Goal: Book appointment/travel/reservation

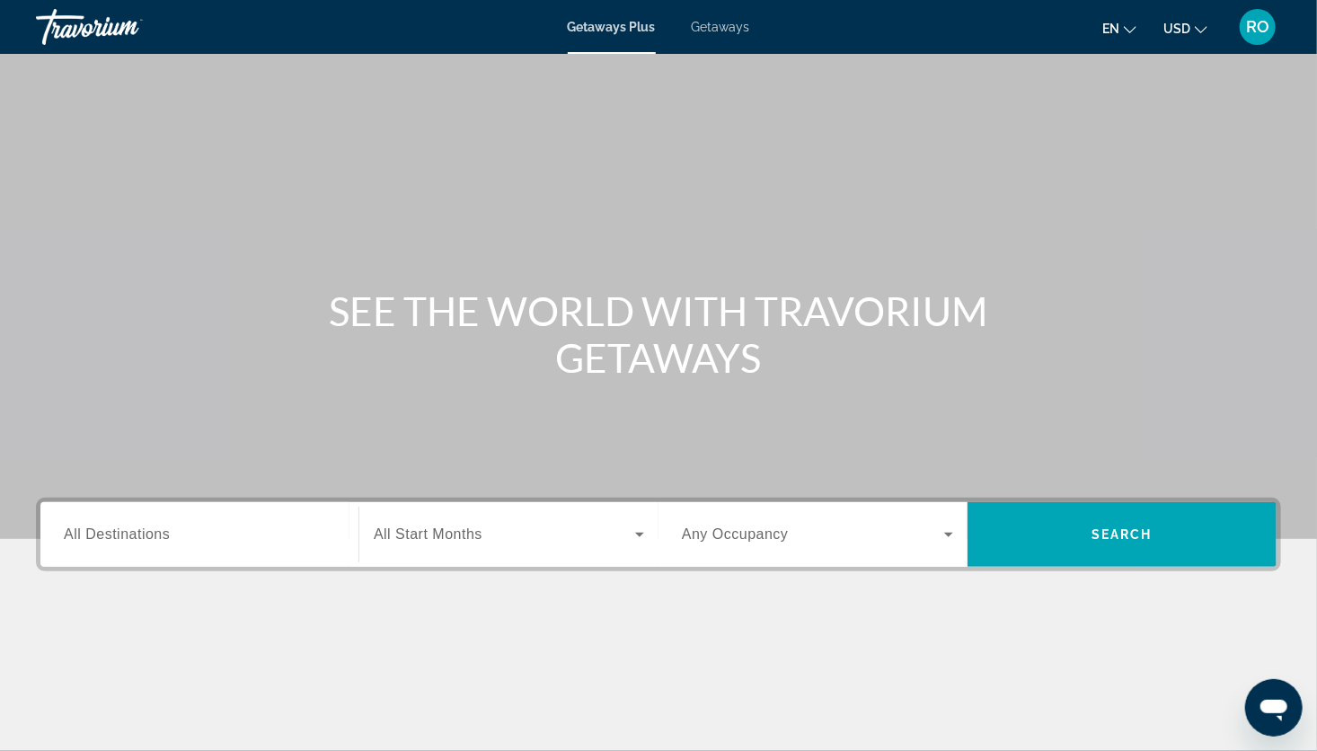
click at [199, 545] on div "Search widget" at bounding box center [199, 534] width 271 height 51
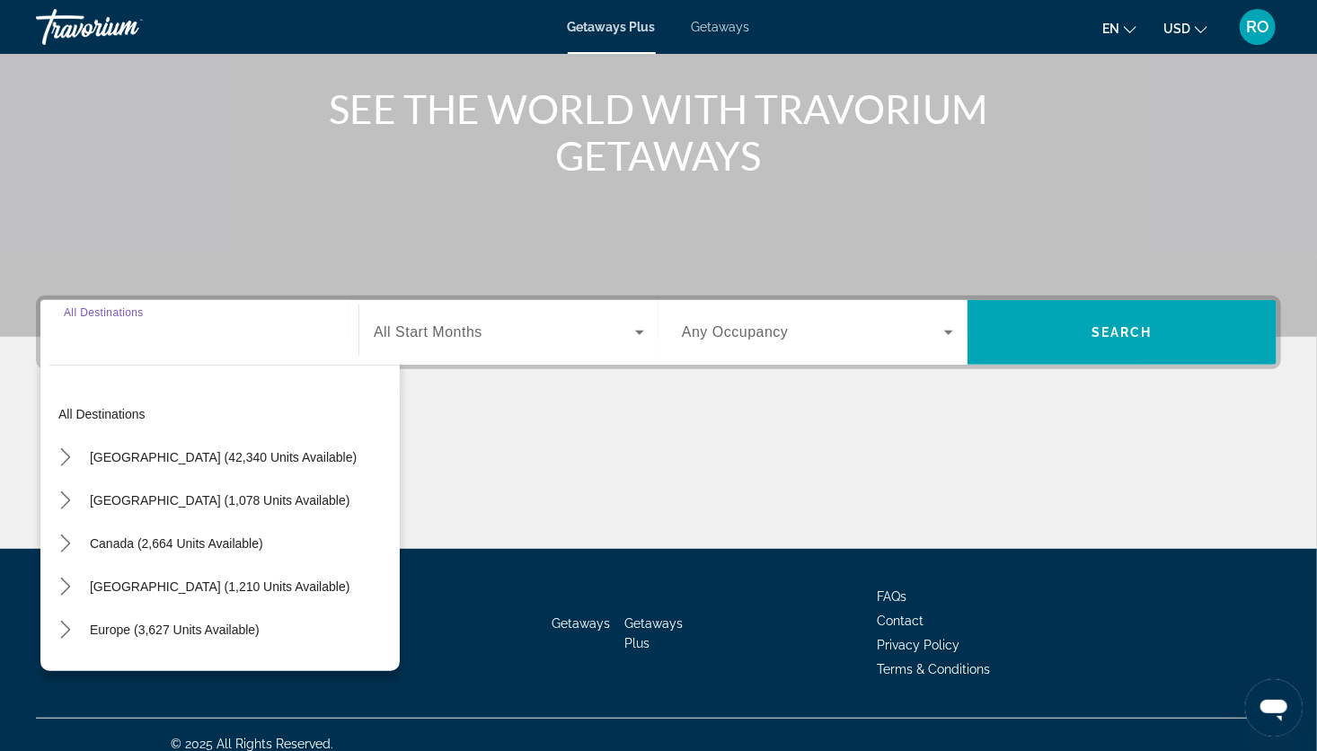
scroll to position [219, 0]
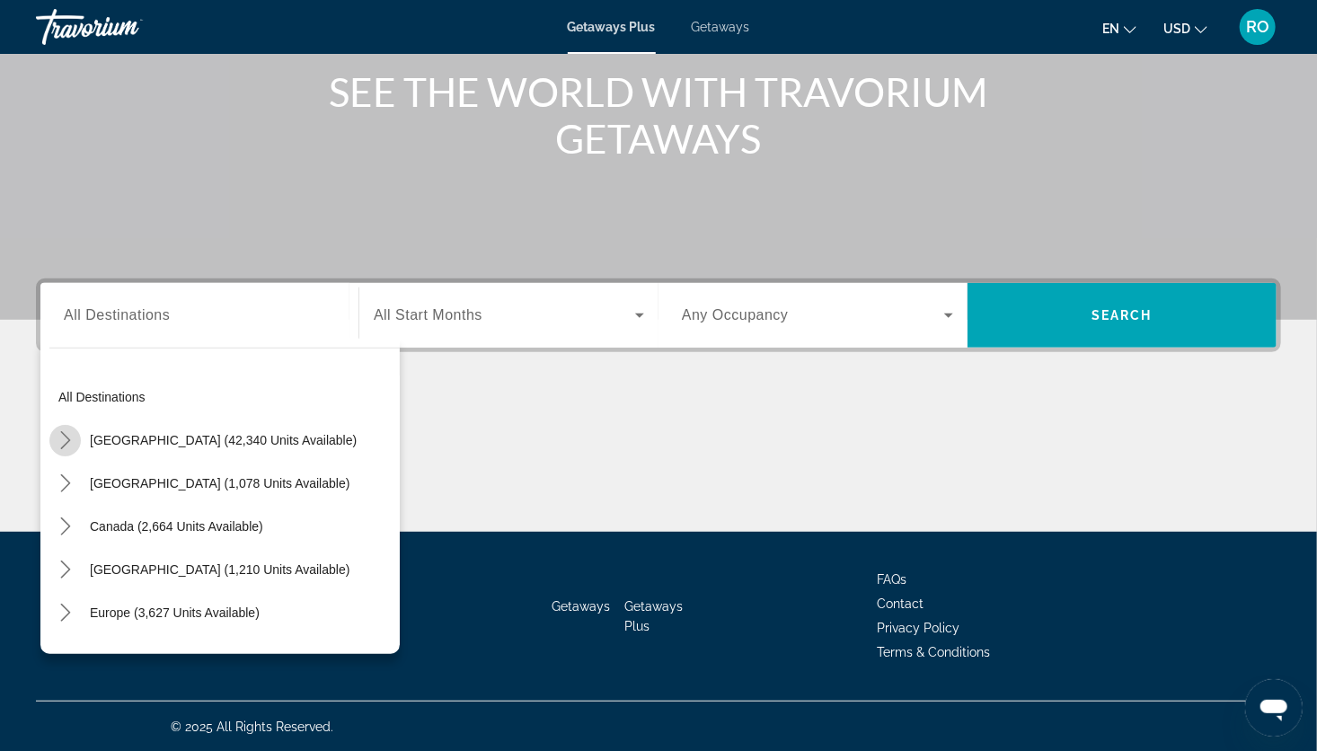
click at [58, 442] on icon "Toggle United States (42,340 units available) submenu" at bounding box center [66, 440] width 18 height 18
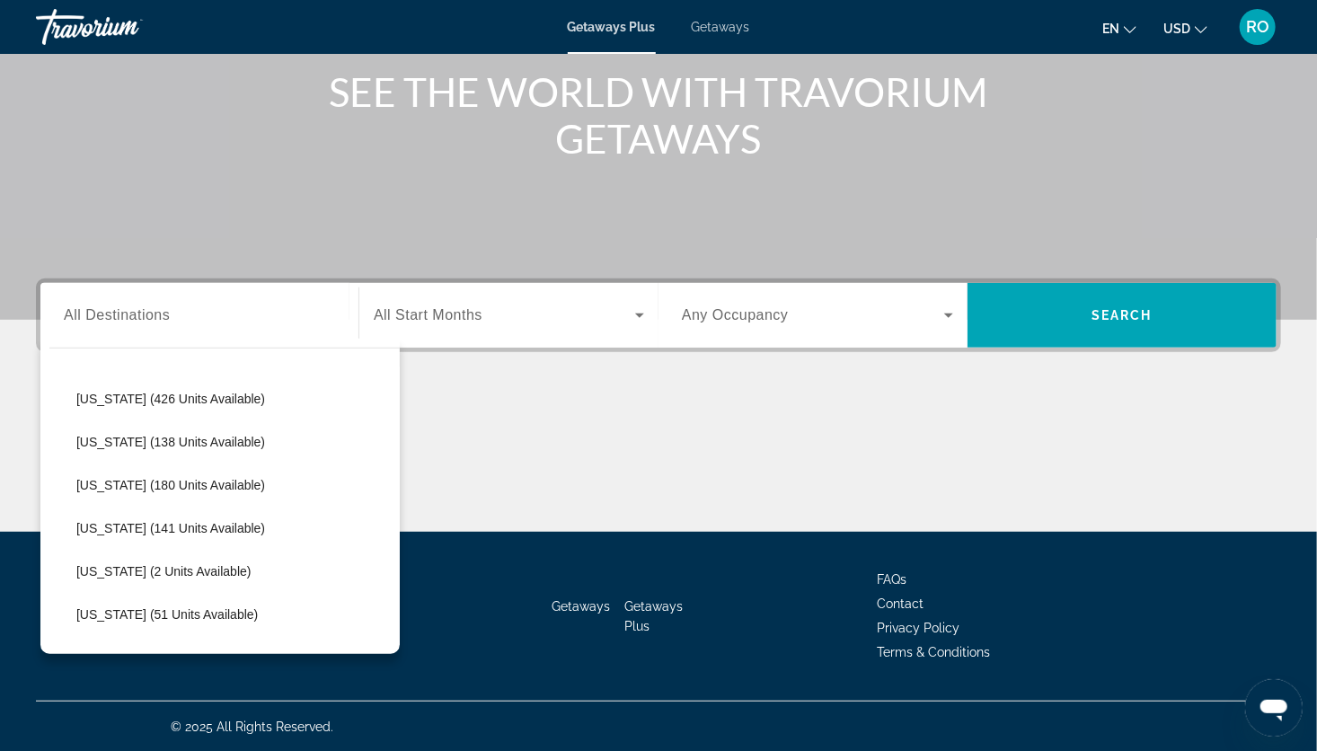
scroll to position [480, 0]
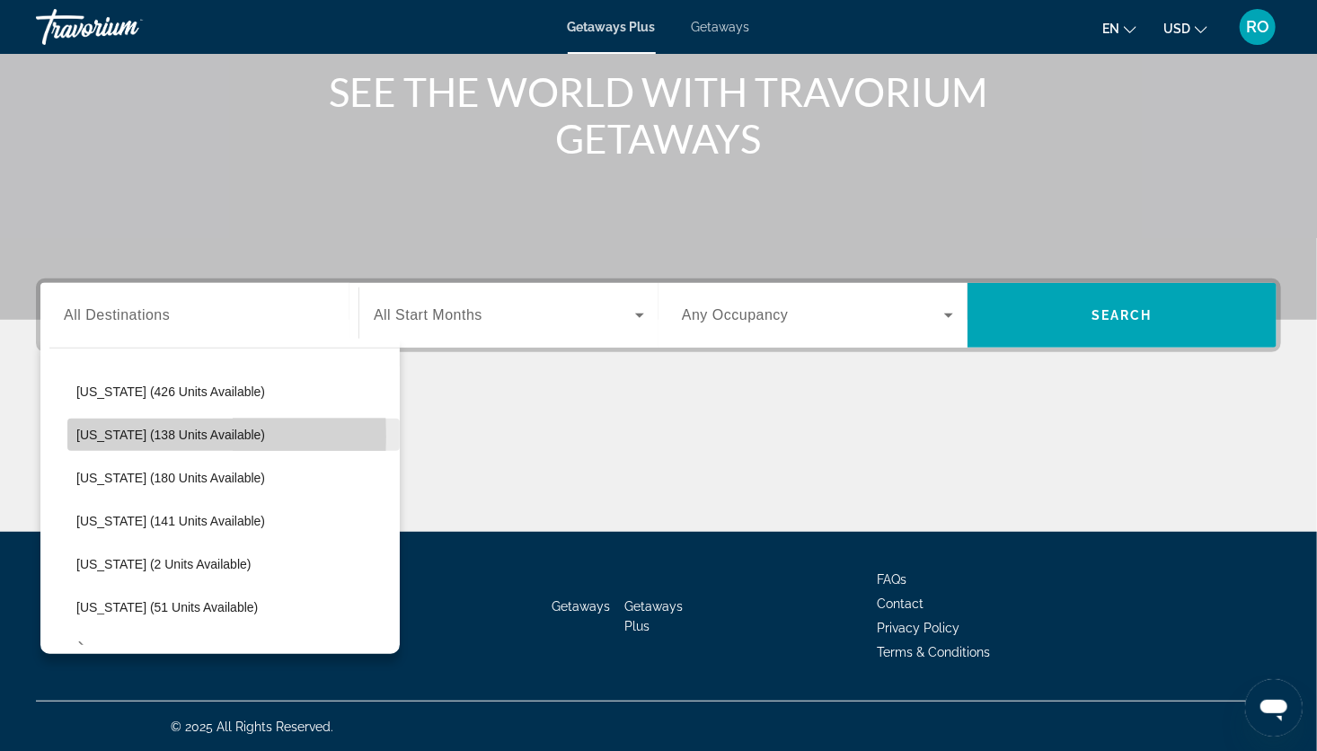
click at [81, 435] on span "[US_STATE] (138 units available)" at bounding box center [170, 435] width 189 height 14
type input "**********"
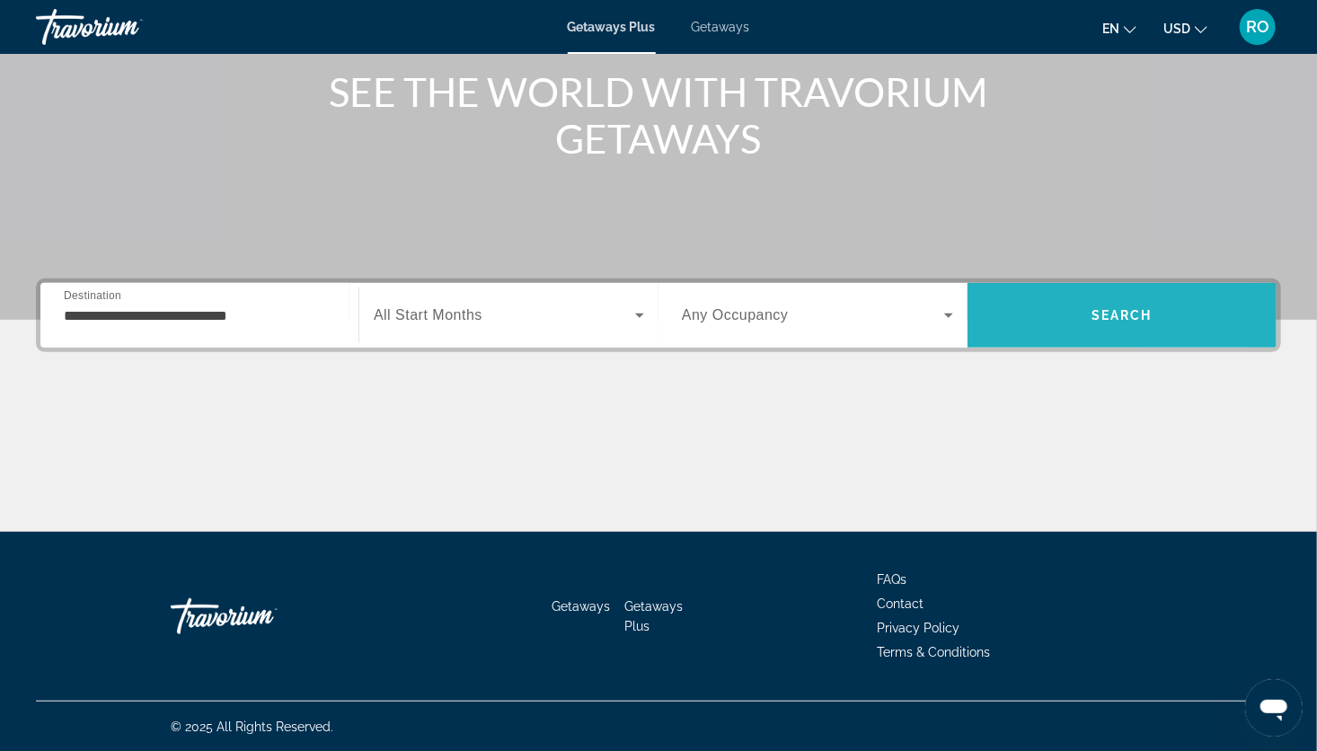
click at [1036, 318] on span "Search" at bounding box center [1122, 315] width 309 height 43
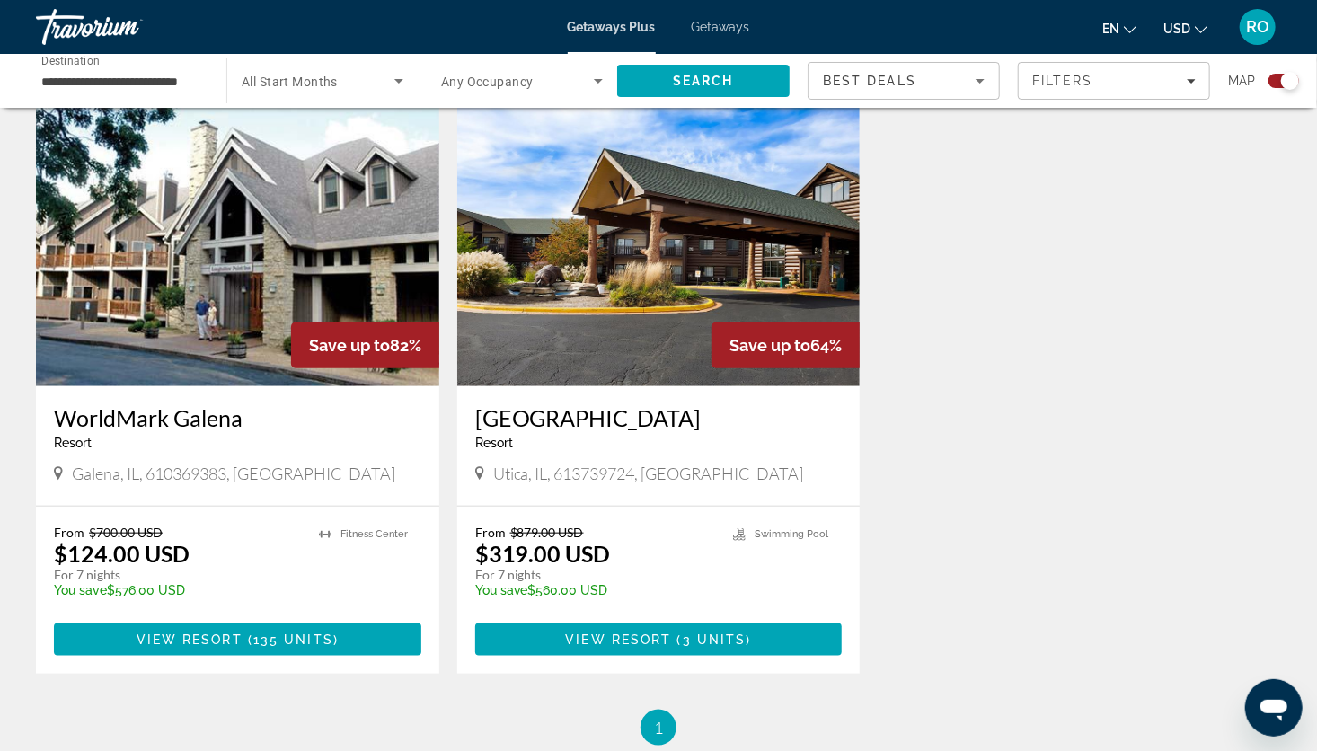
scroll to position [650, 0]
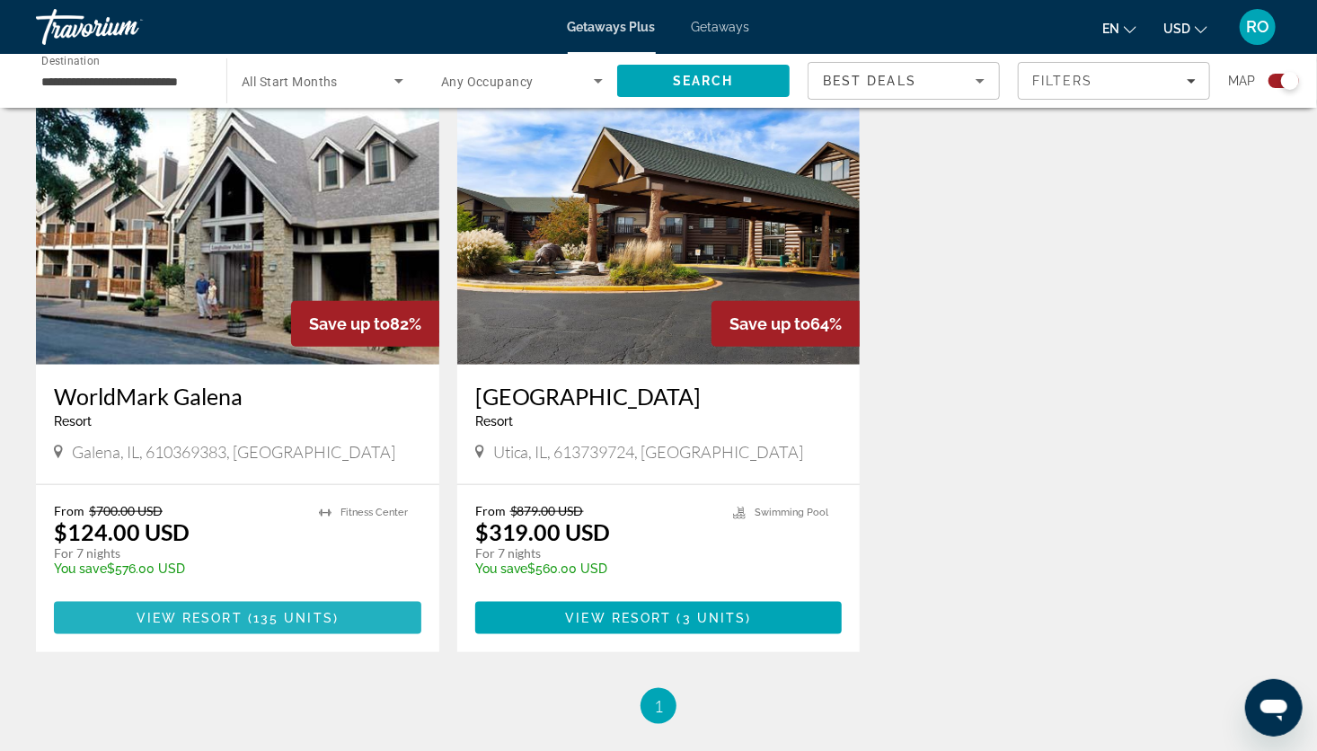
click at [243, 619] on span "Main content" at bounding box center [245, 618] width 5 height 14
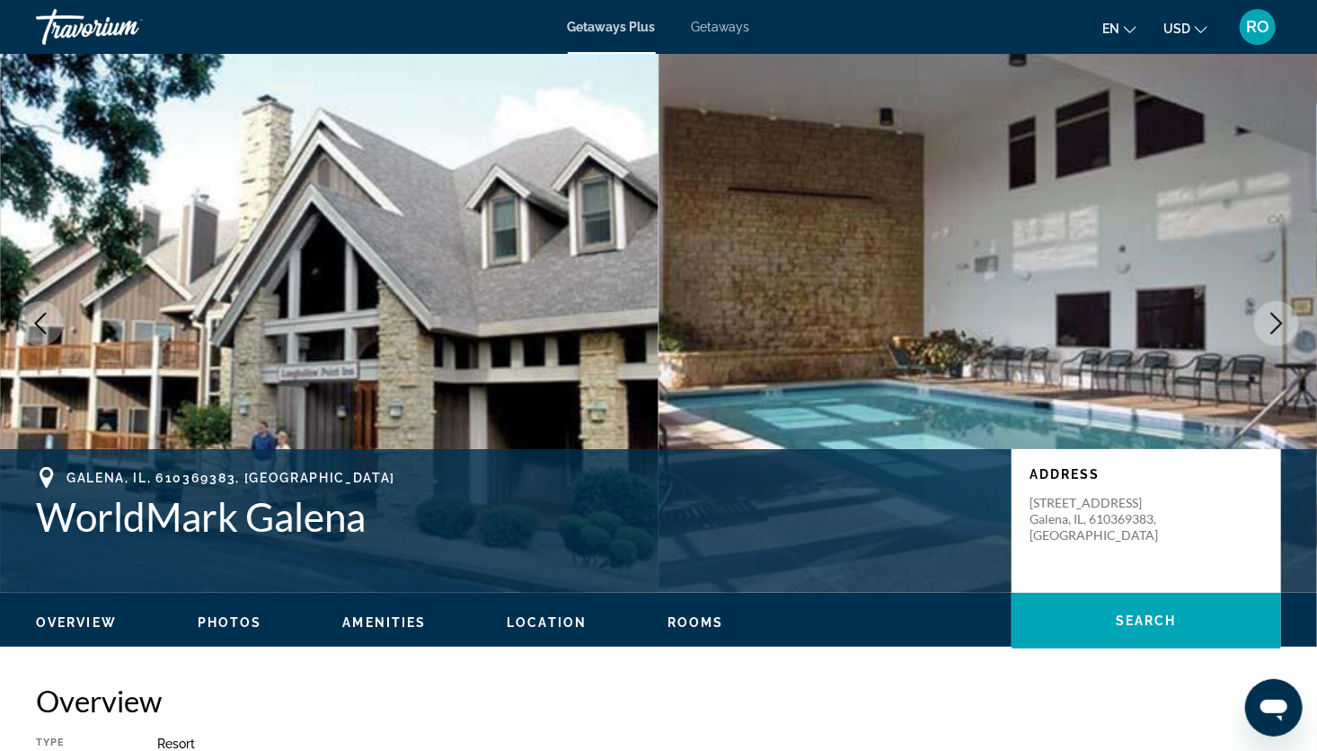
click at [730, 29] on span "Getaways" at bounding box center [721, 27] width 58 height 14
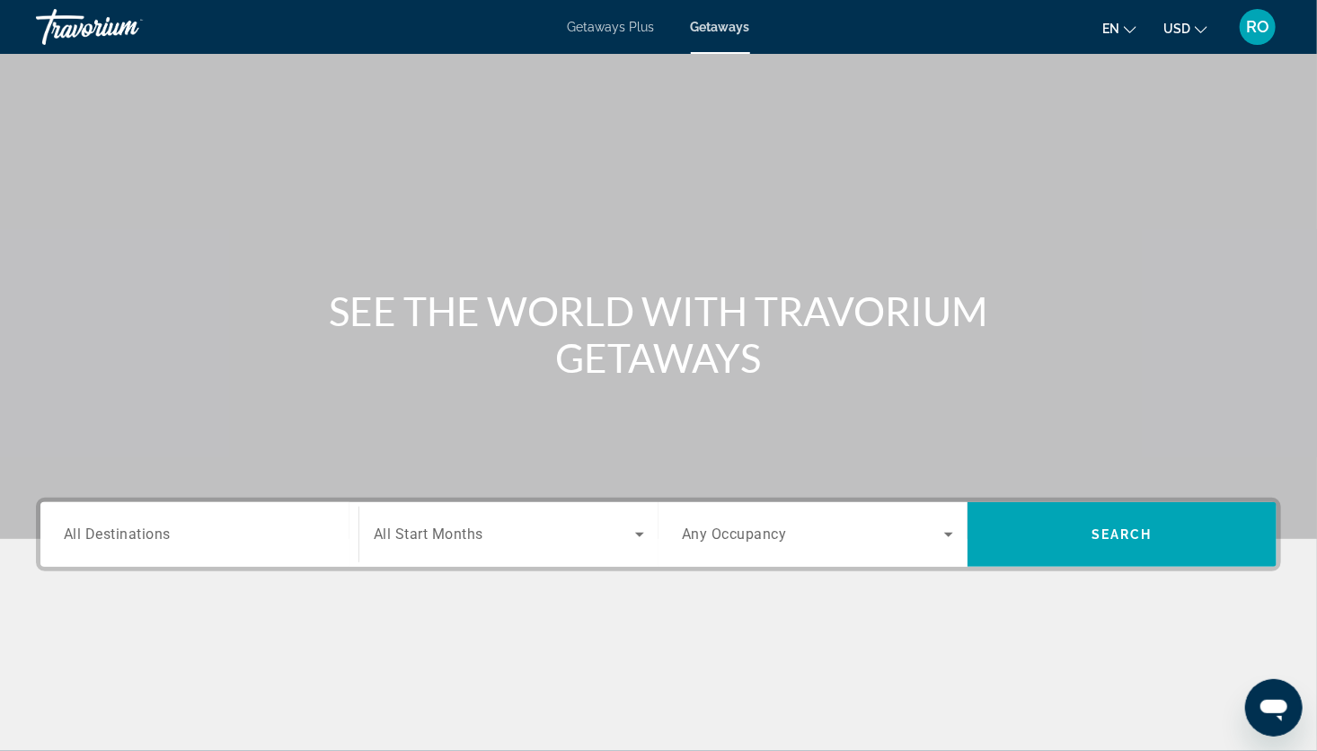
click at [234, 546] on div "Search widget" at bounding box center [199, 534] width 271 height 51
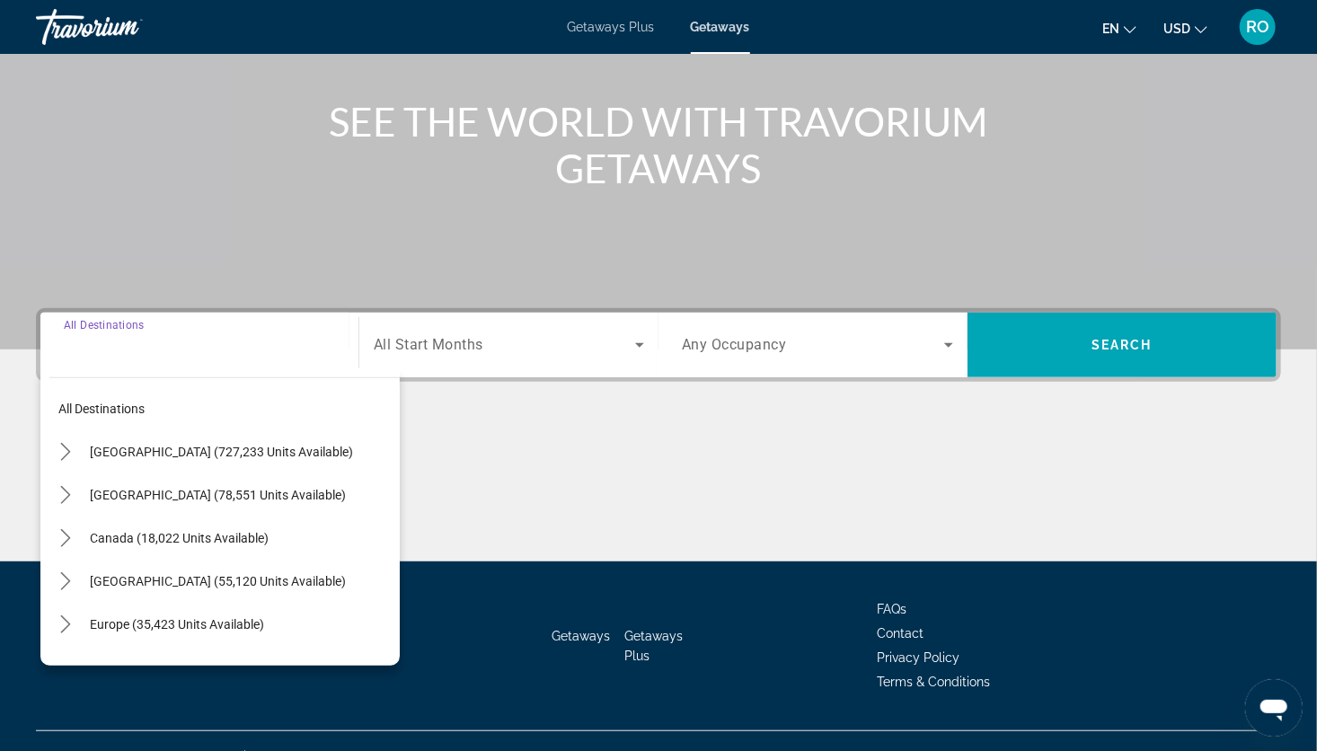
scroll to position [219, 0]
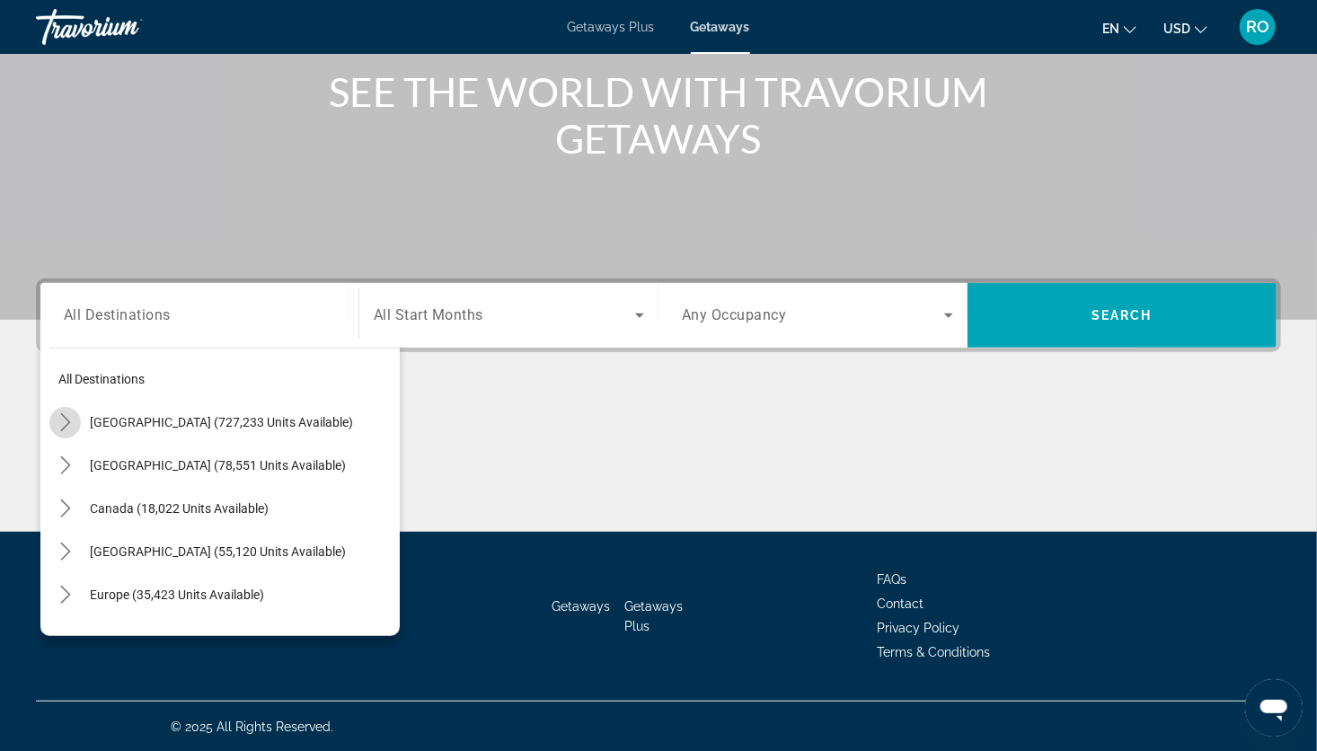
click at [62, 426] on icon "Toggle United States (727,233 units available) submenu" at bounding box center [66, 422] width 18 height 18
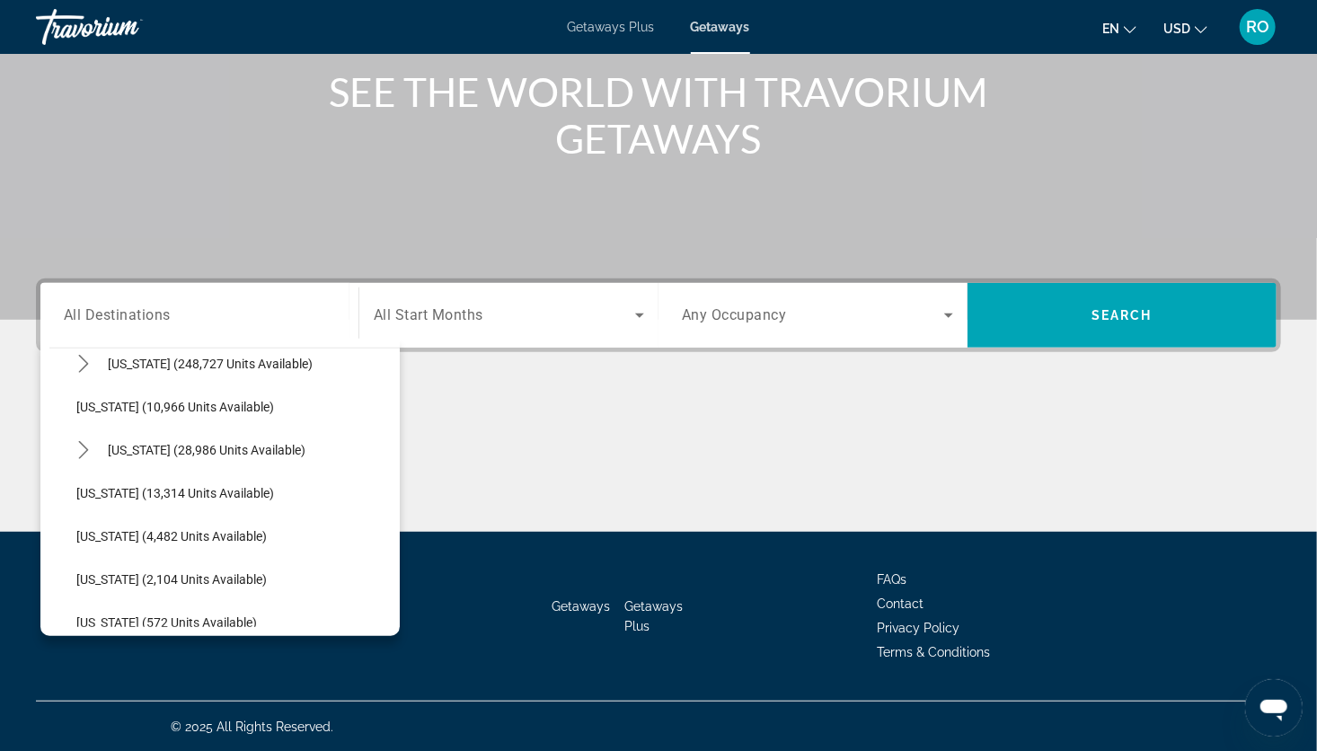
scroll to position [379, 0]
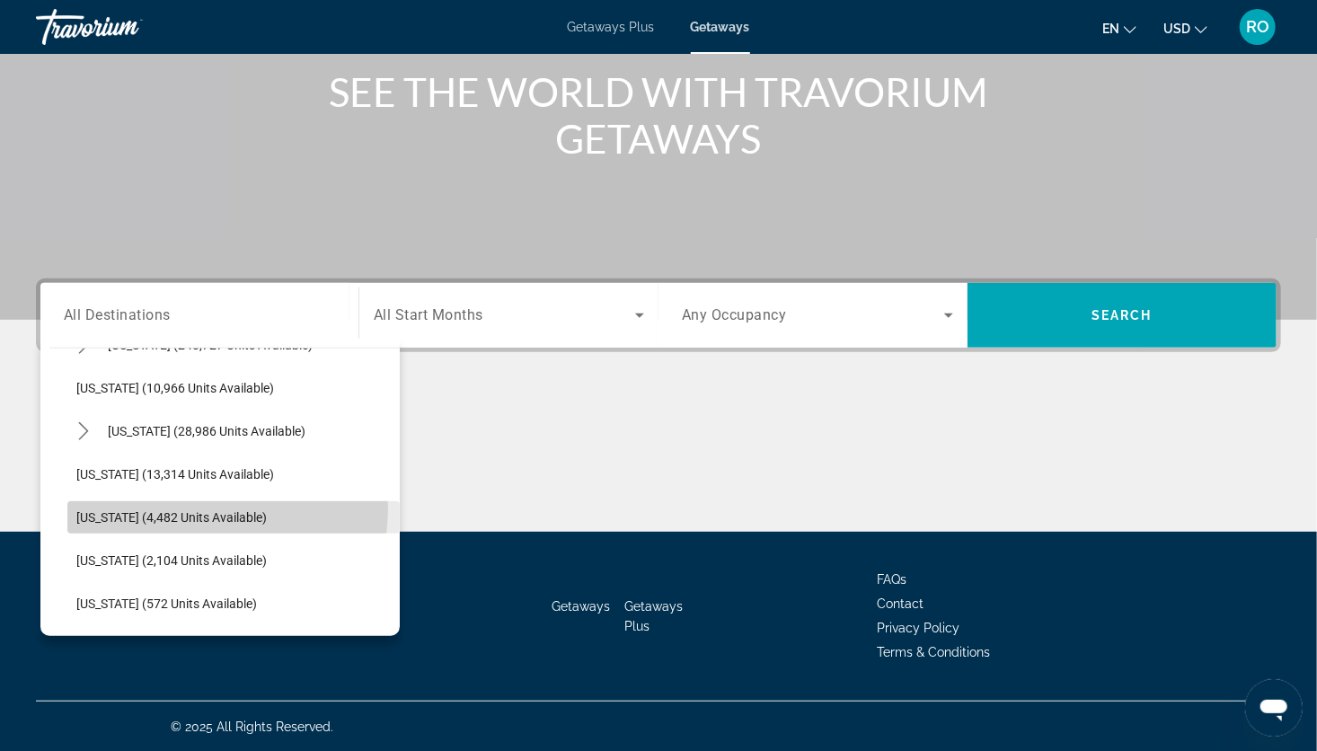
click at [168, 506] on span "Select destination: Illinois (4,482 units available)" at bounding box center [233, 517] width 332 height 43
type input "**********"
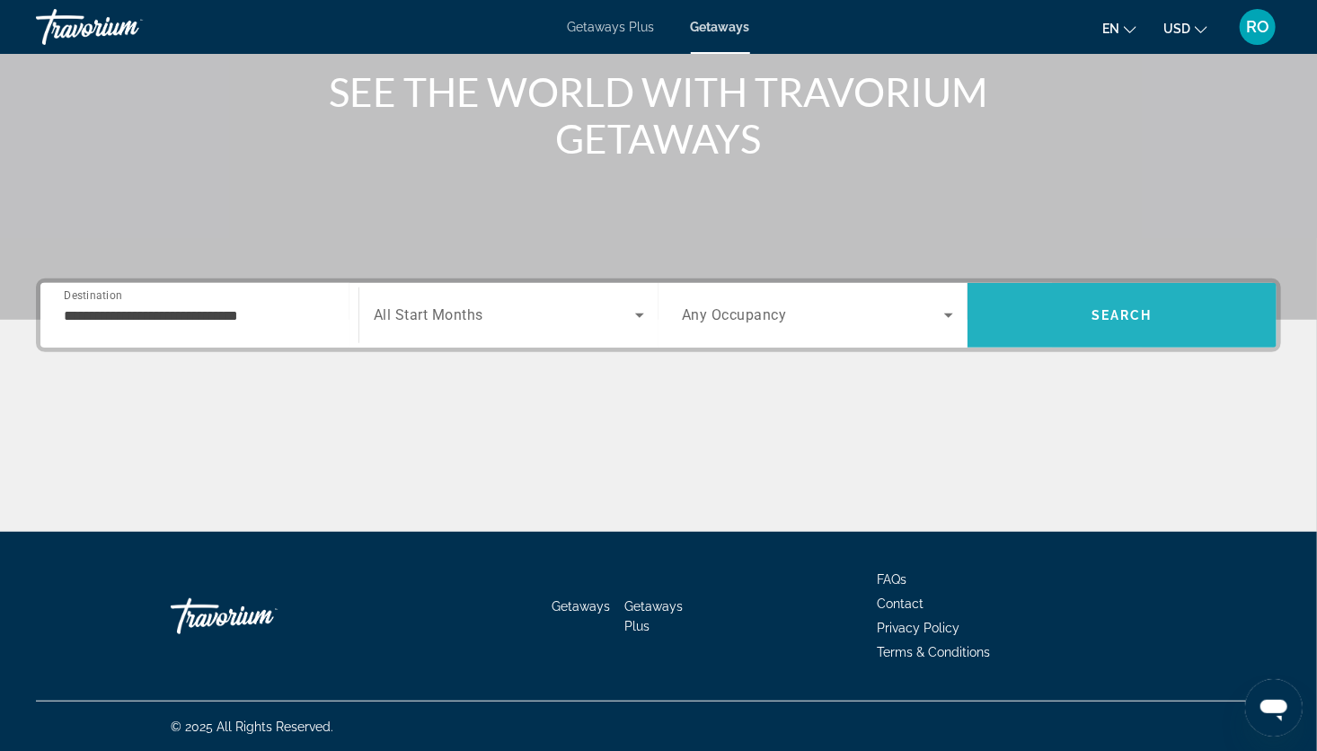
click at [1054, 291] on span "Search" at bounding box center [1122, 315] width 309 height 65
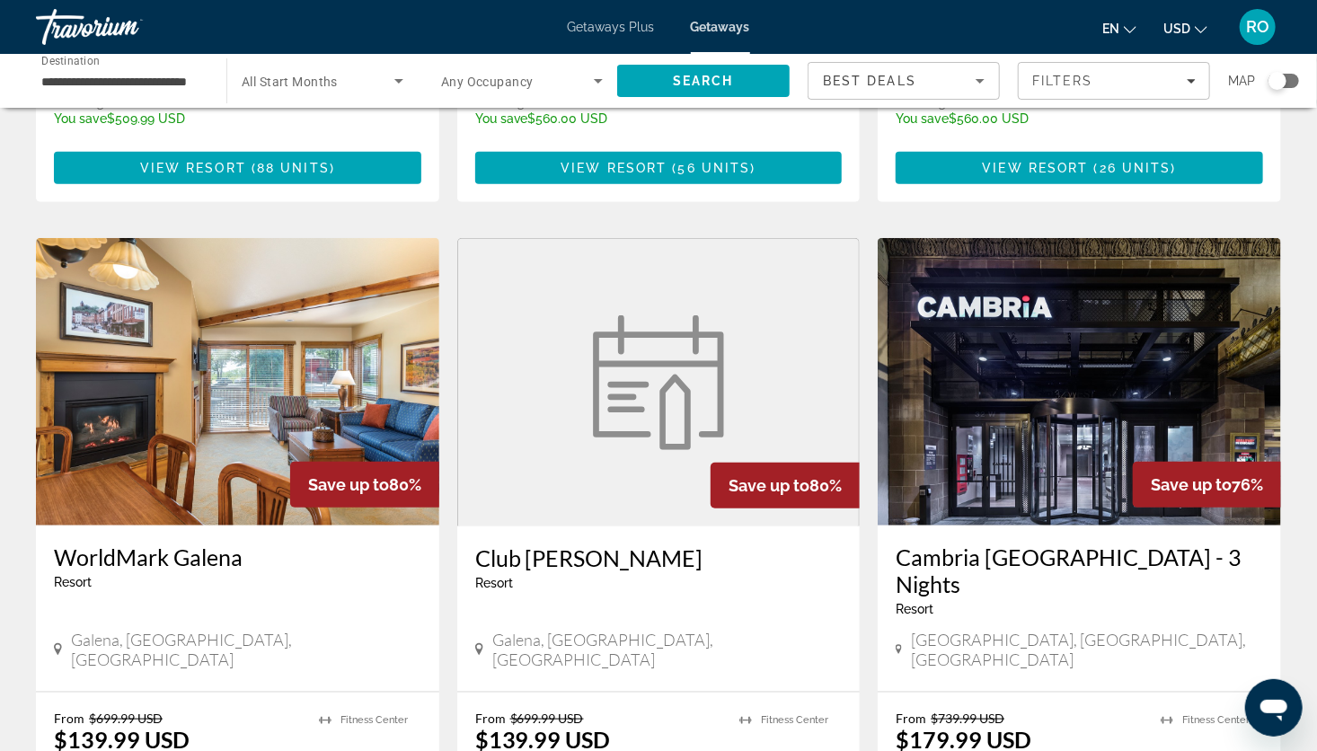
scroll to position [586, 0]
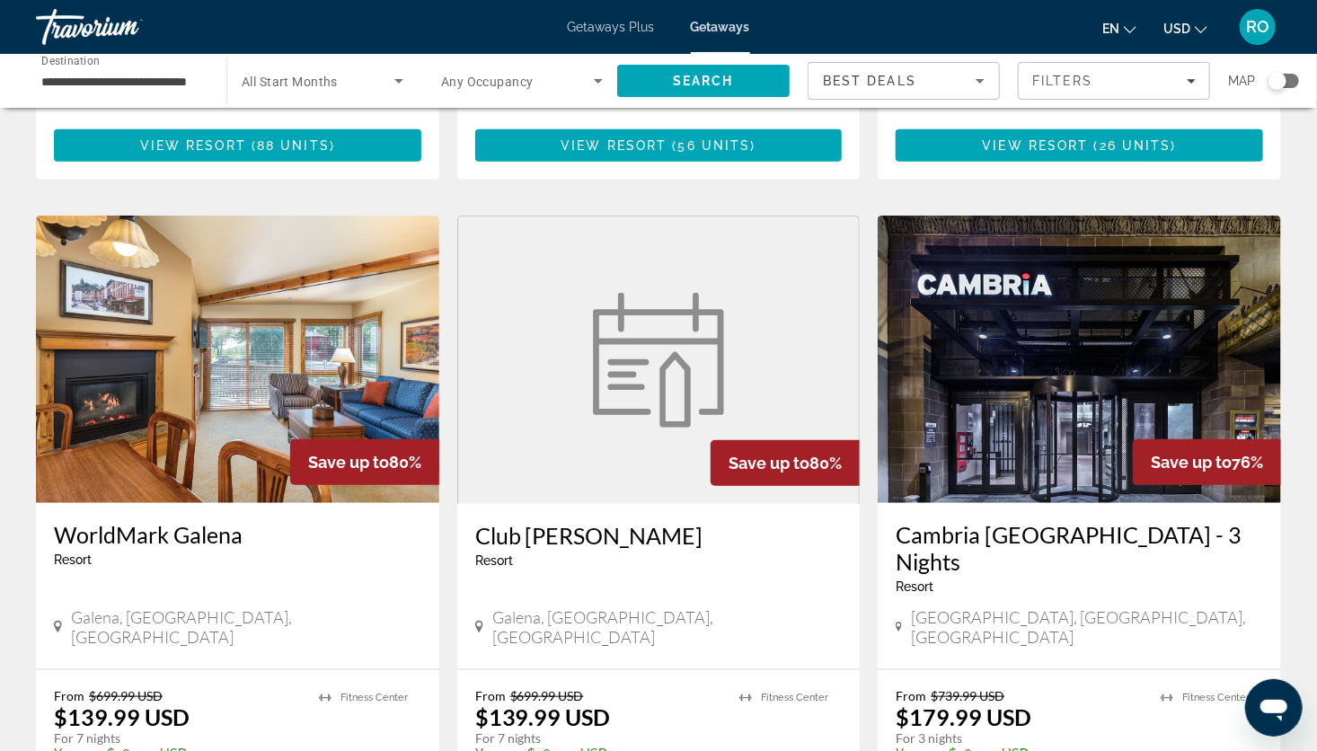
click at [977, 360] on img "Main content" at bounding box center [1079, 359] width 403 height 287
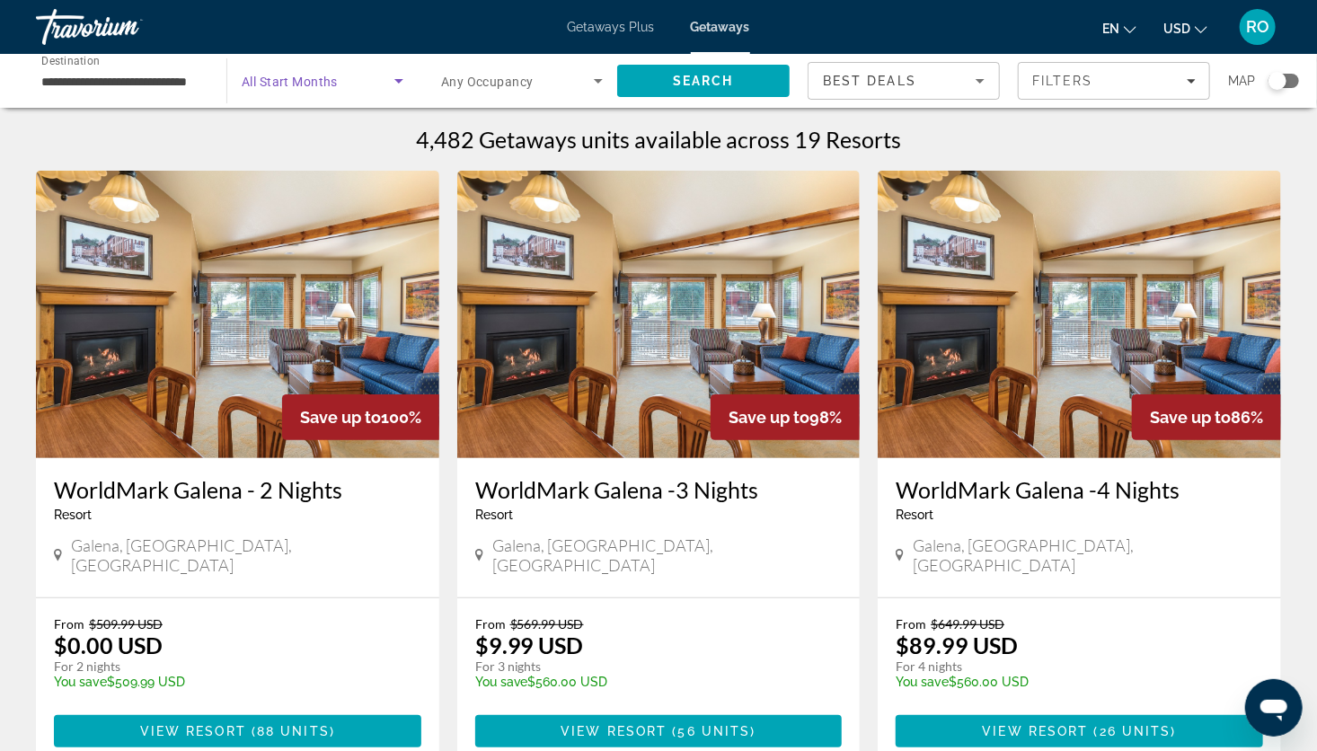
click at [348, 75] on span "Search widget" at bounding box center [318, 81] width 153 height 22
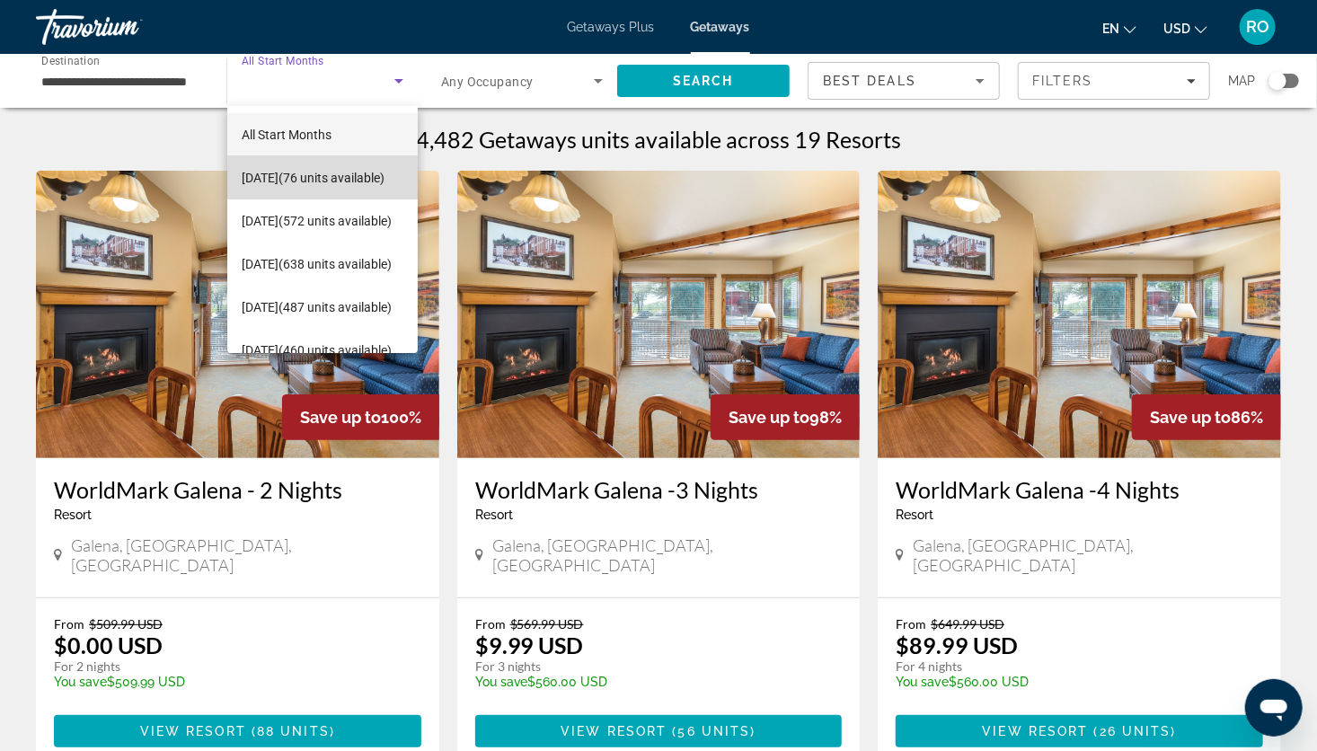
click at [330, 183] on span "[DATE] (76 units available)" at bounding box center [313, 178] width 143 height 22
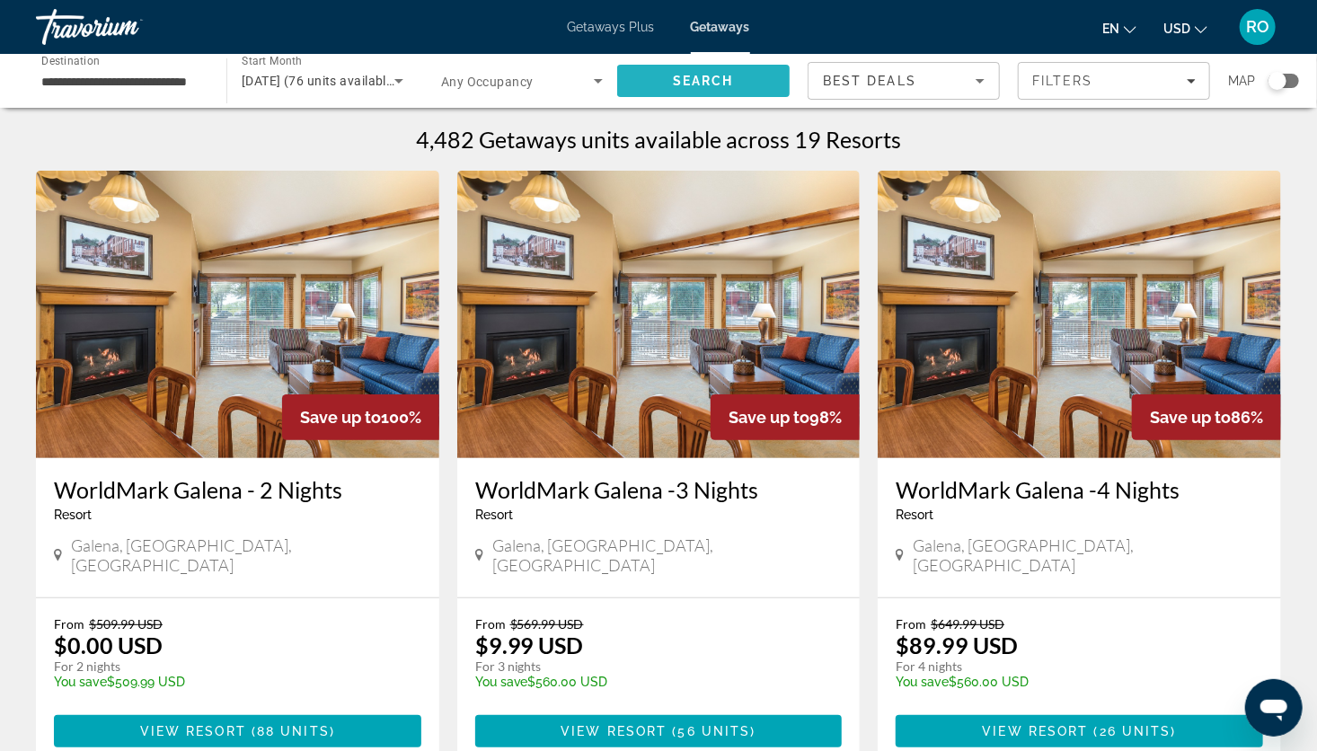
click at [703, 83] on span "Search" at bounding box center [703, 81] width 61 height 14
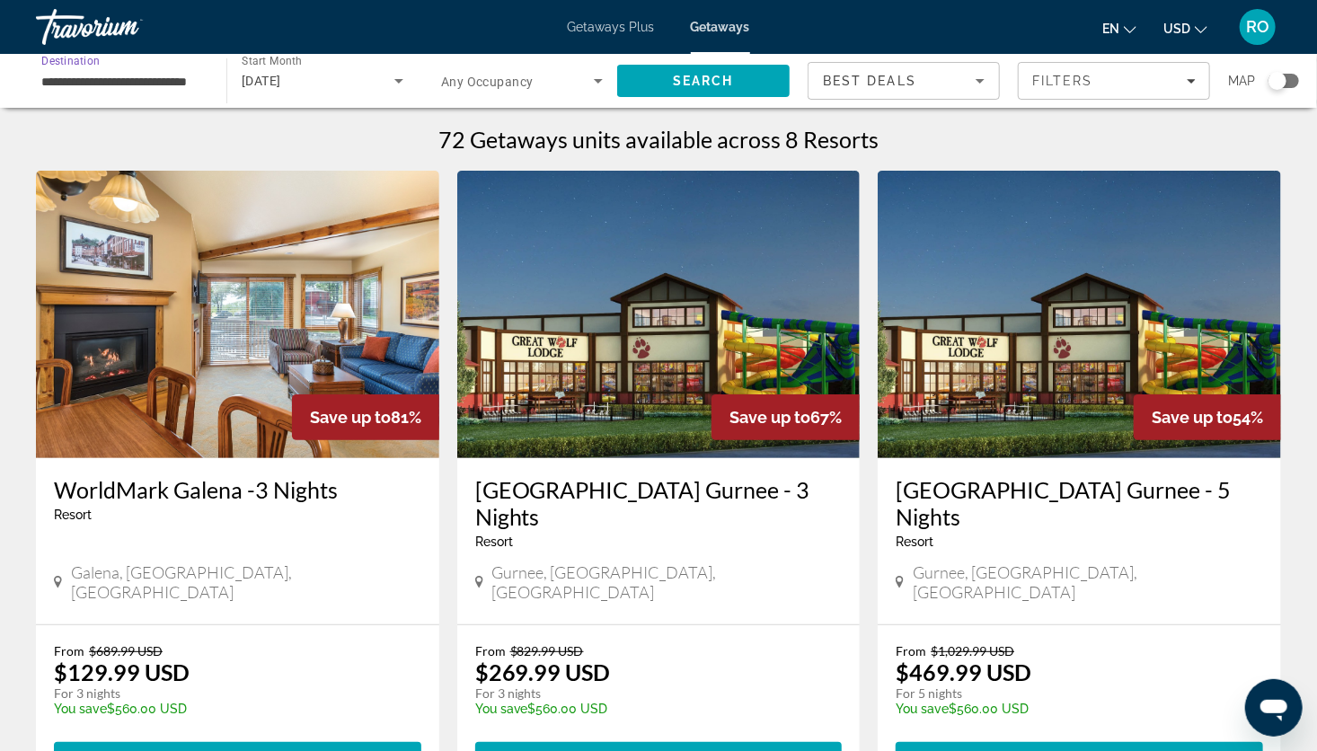
click at [194, 79] on input "**********" at bounding box center [122, 82] width 162 height 22
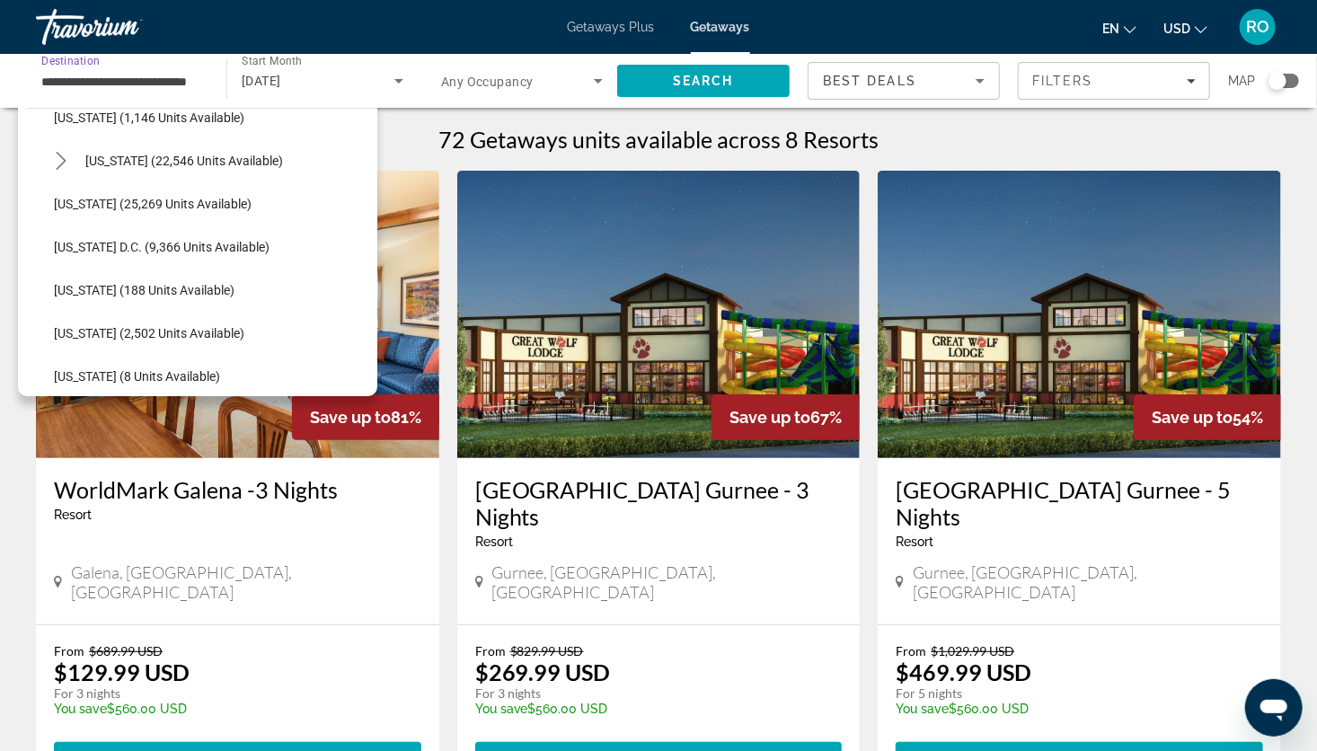
scroll to position [1751, 0]
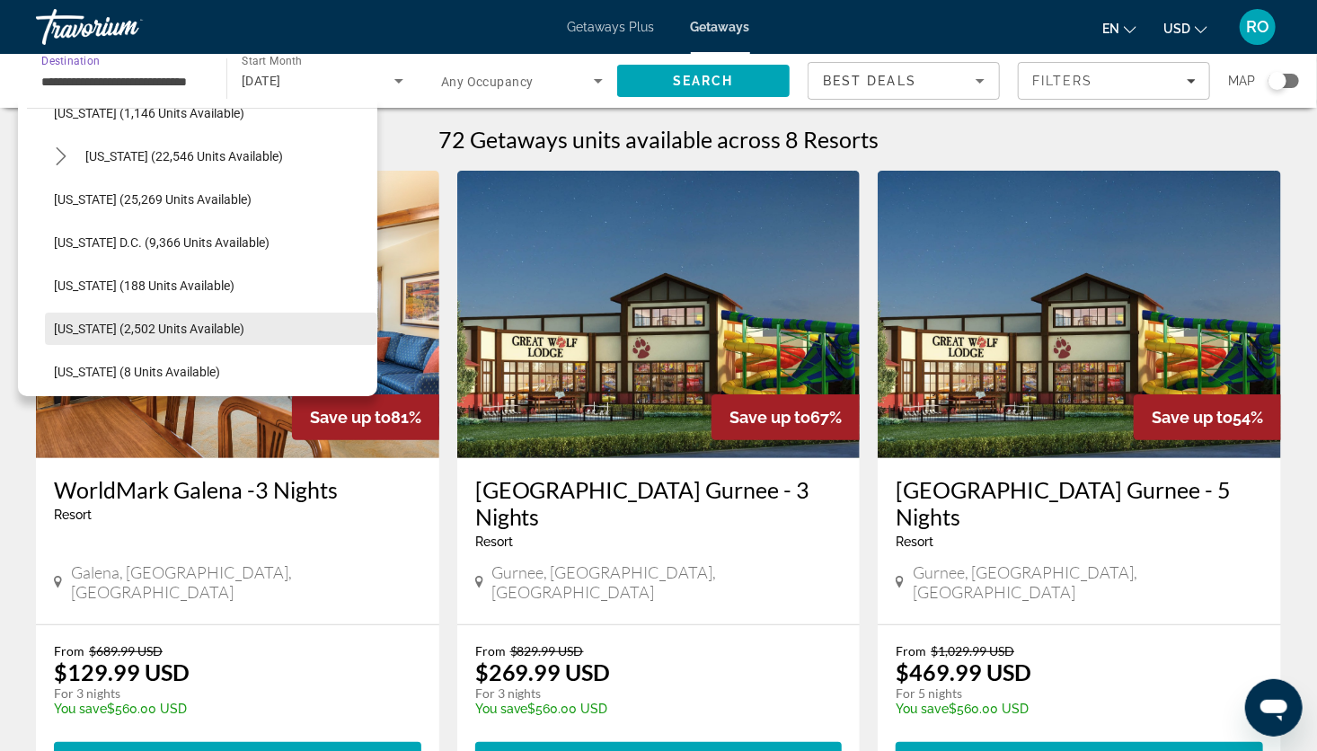
click at [110, 332] on span "[US_STATE] (2,502 units available)" at bounding box center [149, 329] width 190 height 14
type input "**********"
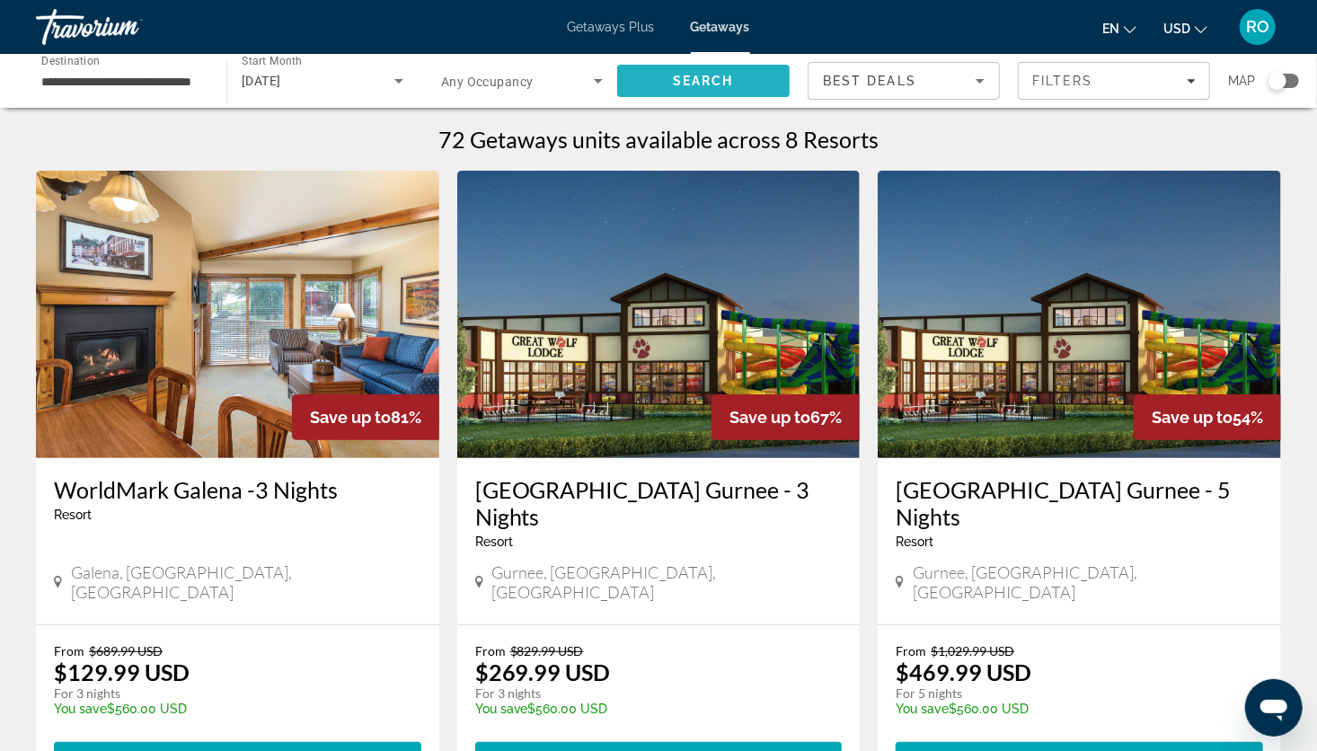
click at [717, 75] on span "Search" at bounding box center [703, 81] width 61 height 14
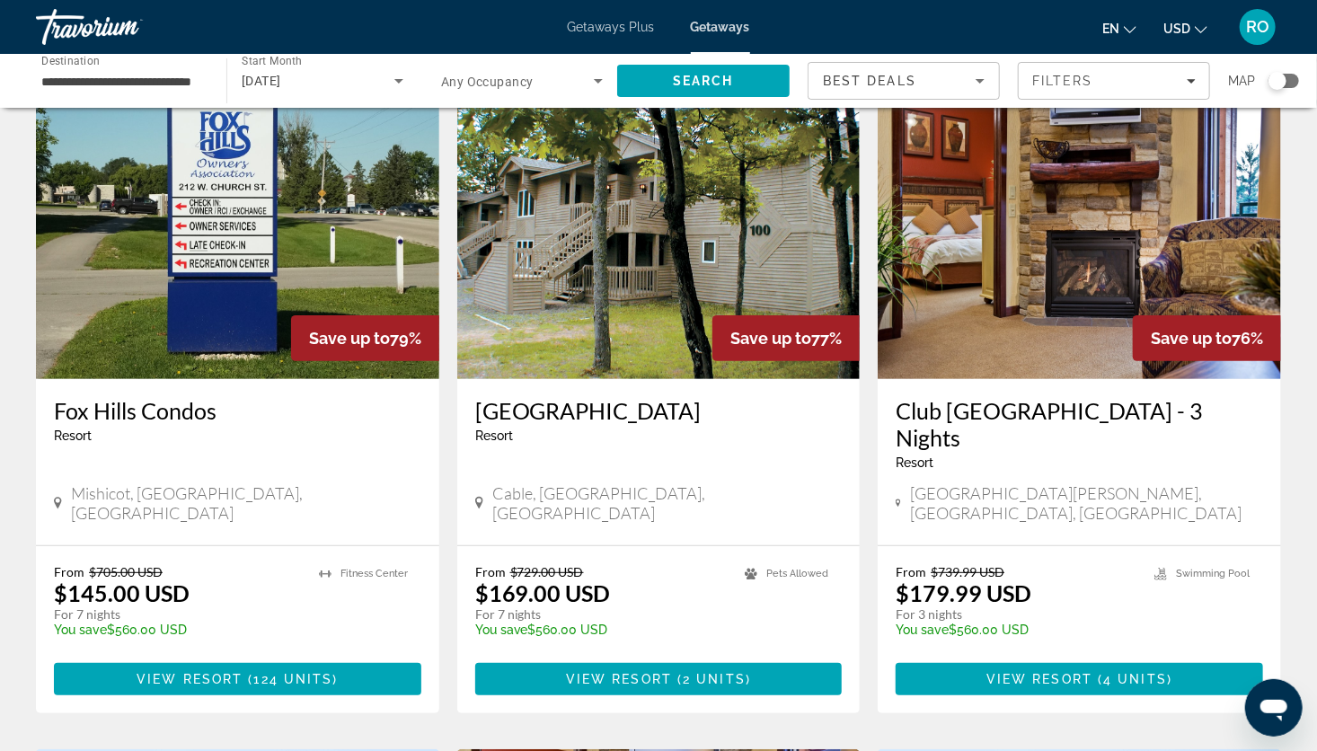
scroll to position [75, 0]
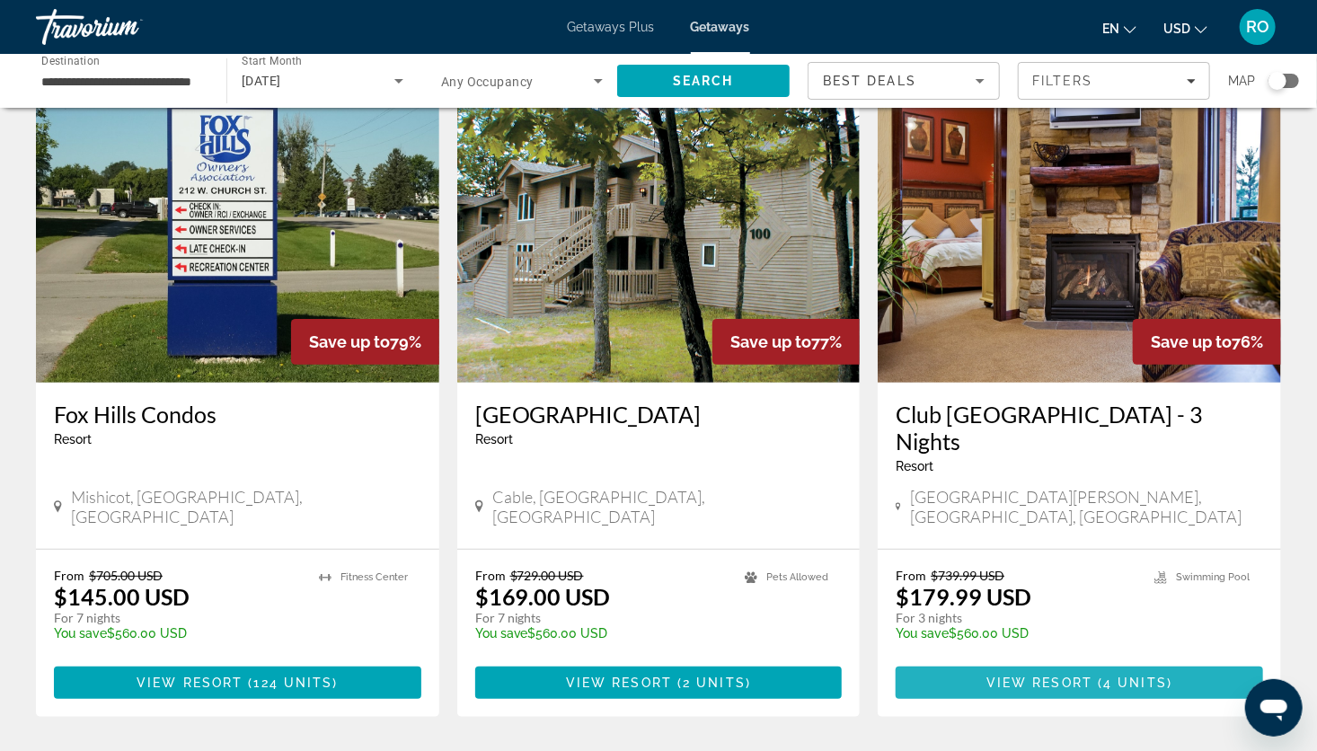
click at [1049, 661] on span "Main content" at bounding box center [1079, 682] width 367 height 43
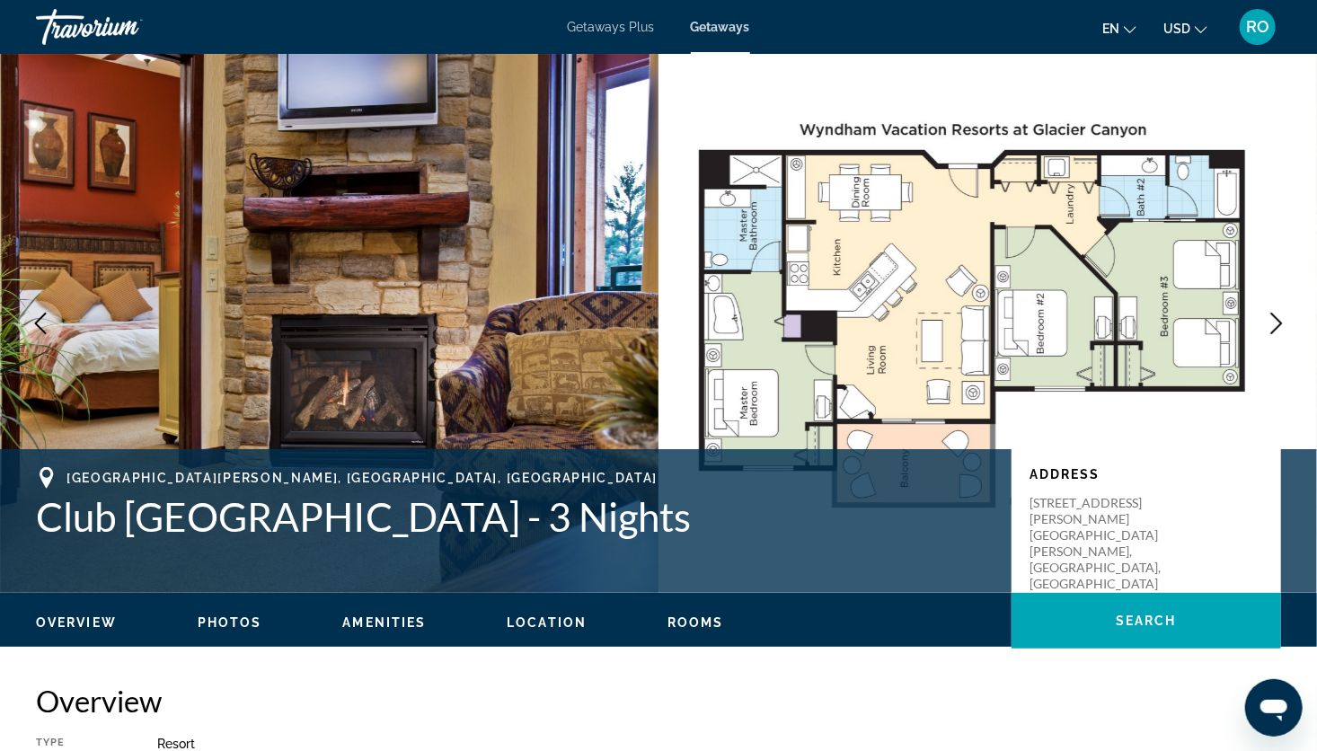
click at [619, 32] on span "Getaways Plus" at bounding box center [611, 27] width 87 height 14
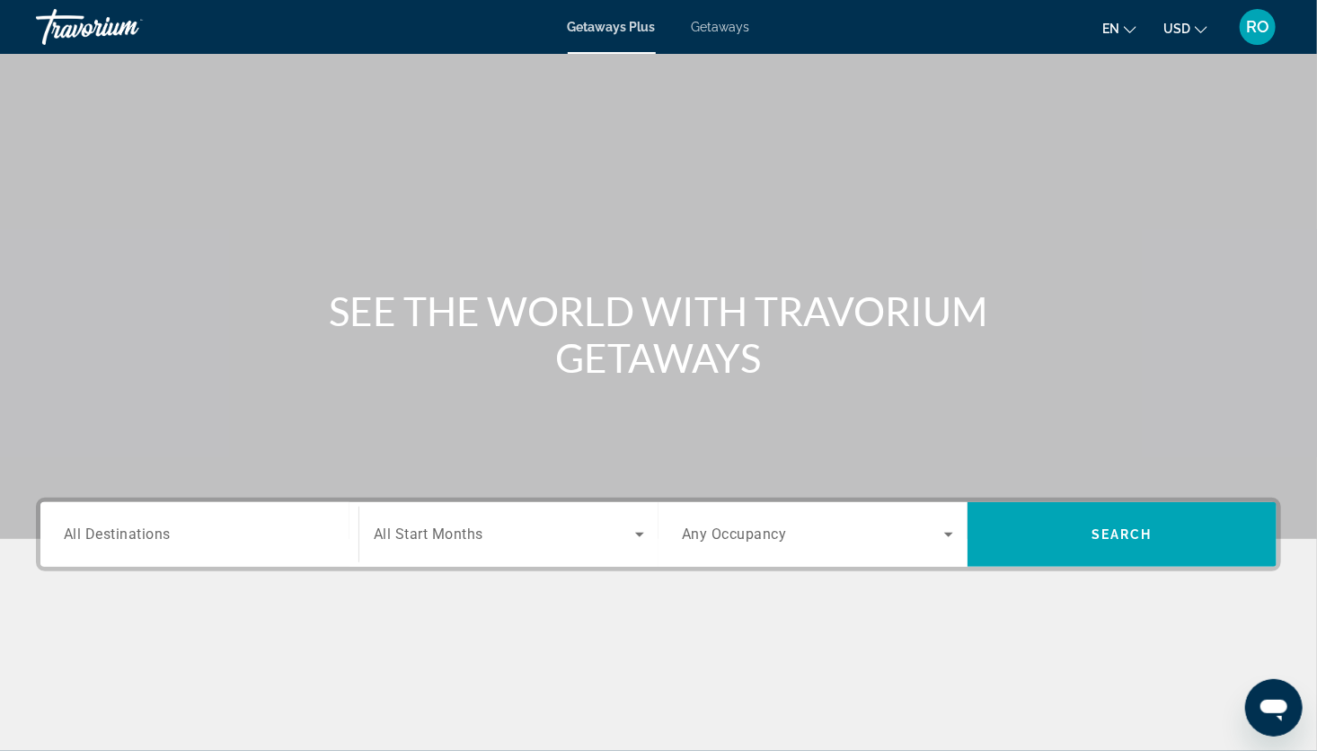
click at [298, 517] on div "Search widget" at bounding box center [199, 534] width 271 height 51
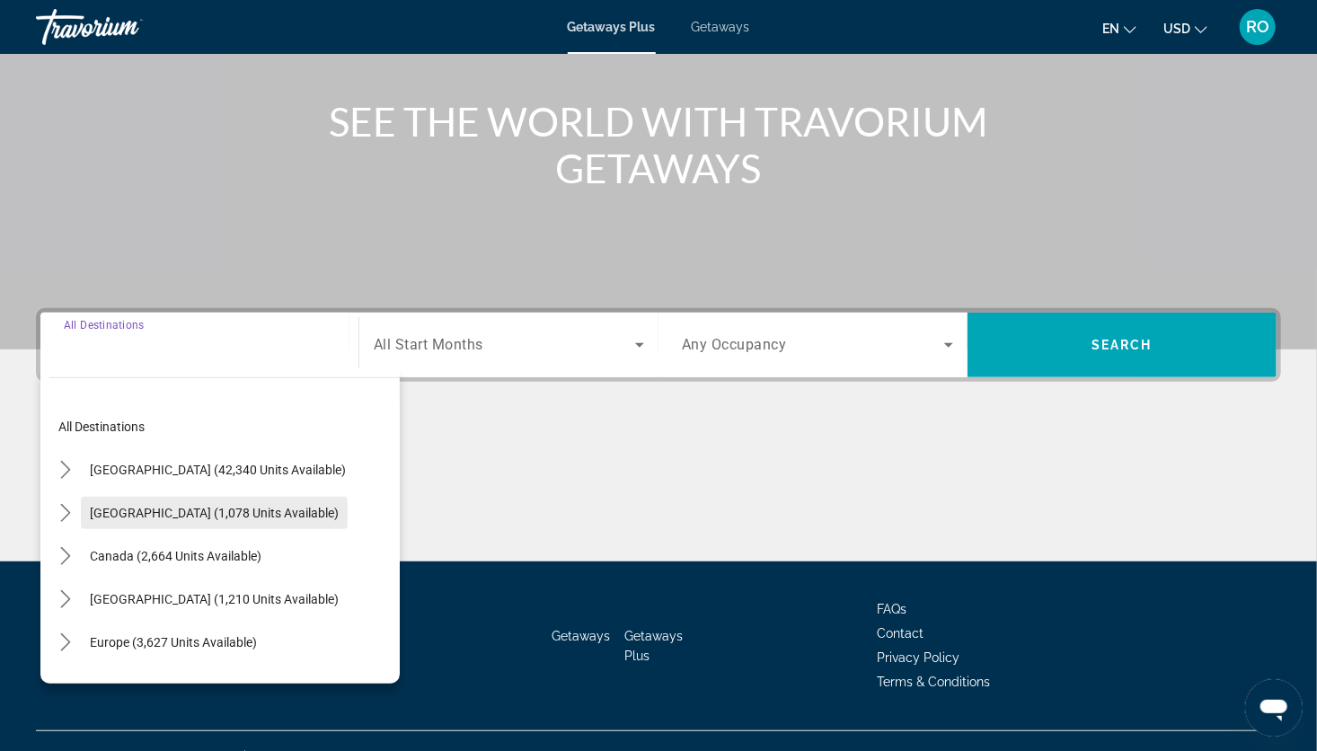
scroll to position [219, 0]
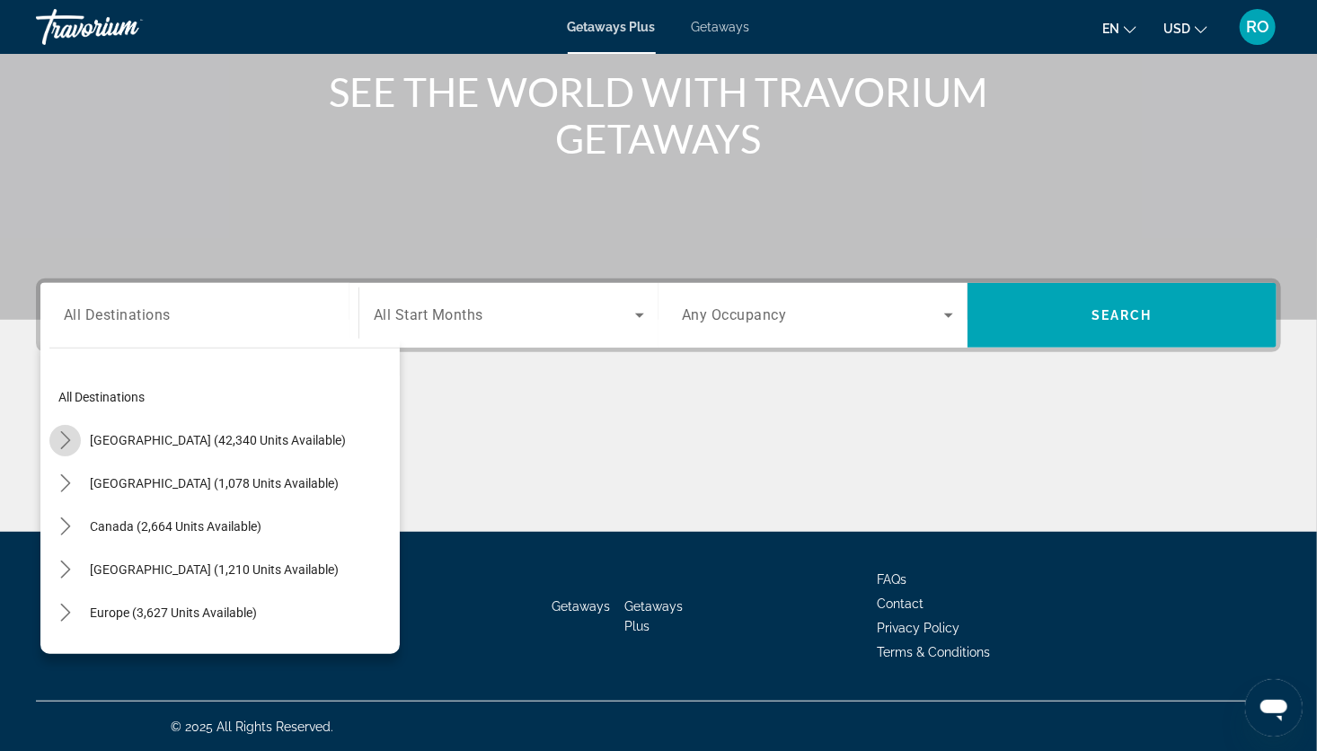
click at [64, 440] on icon "Toggle United States (42,340 units available) submenu" at bounding box center [66, 440] width 18 height 18
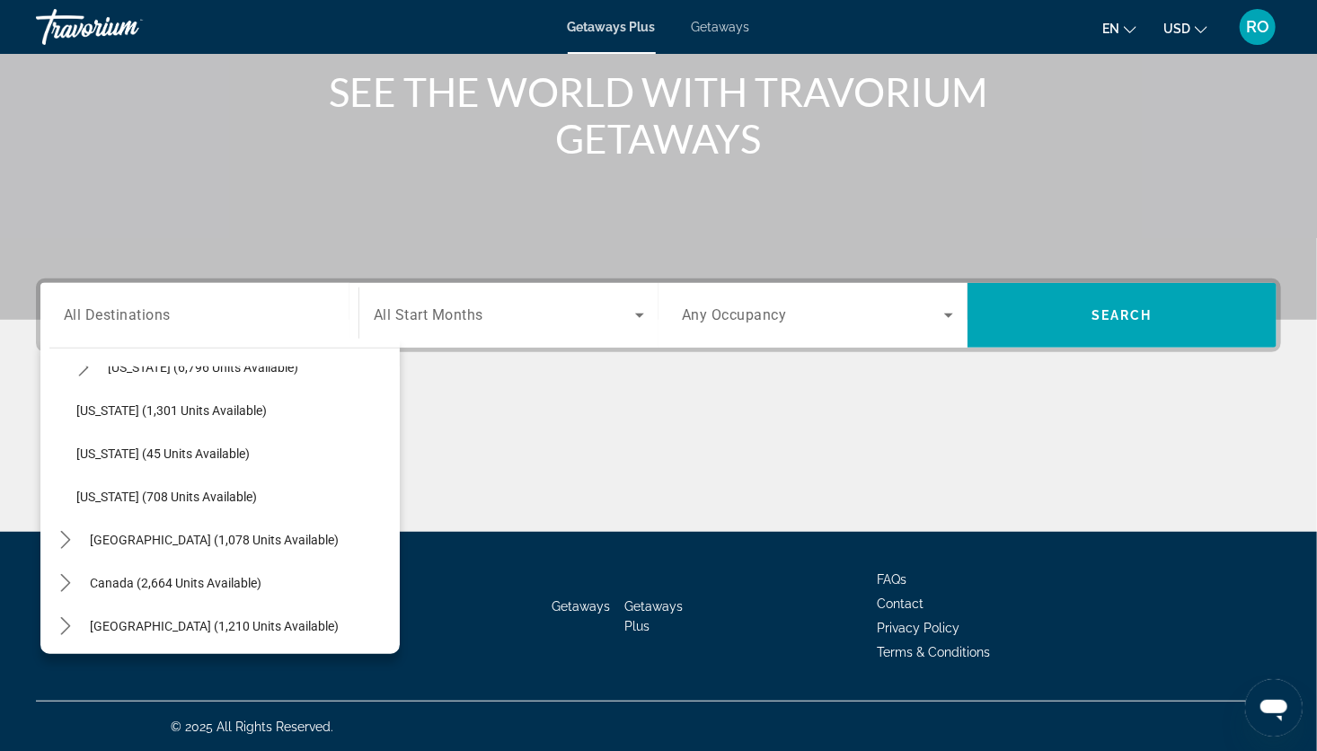
scroll to position [1671, 0]
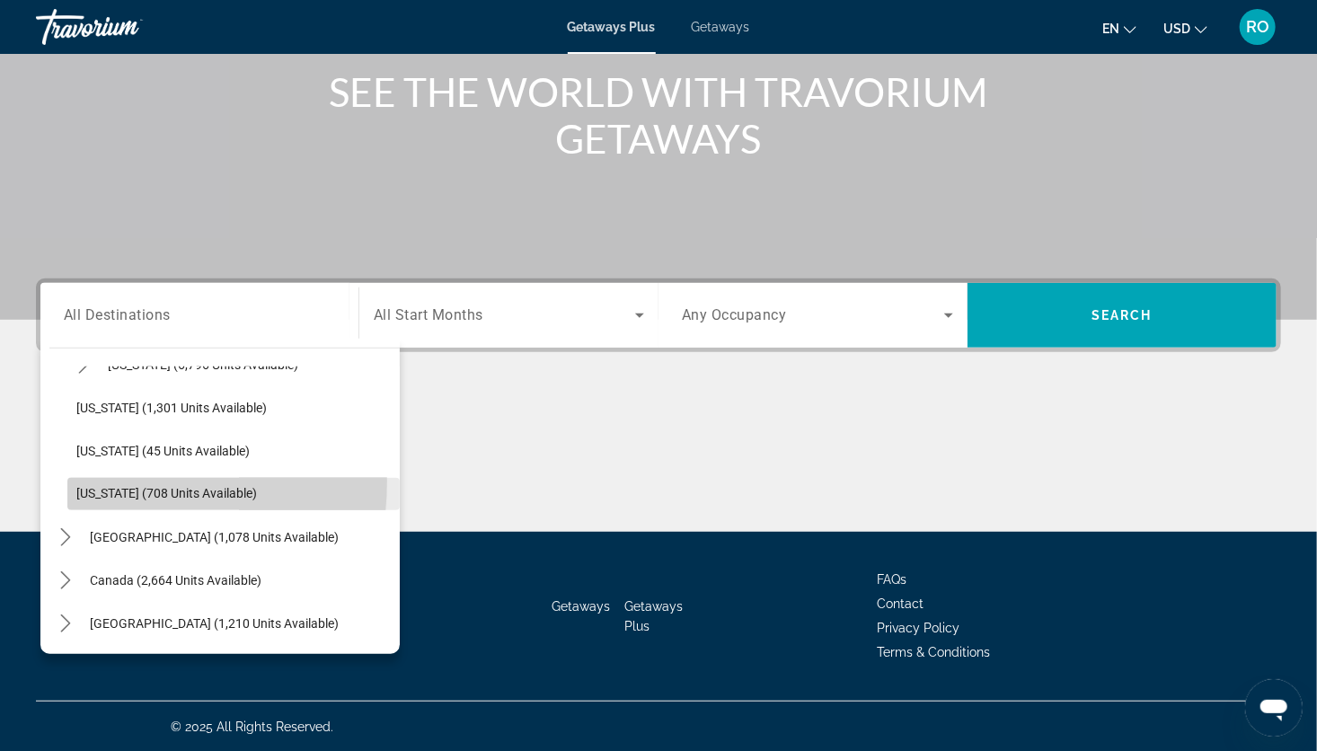
click at [84, 480] on span "Select destination: Wisconsin (708 units available)" at bounding box center [233, 494] width 332 height 43
type input "**********"
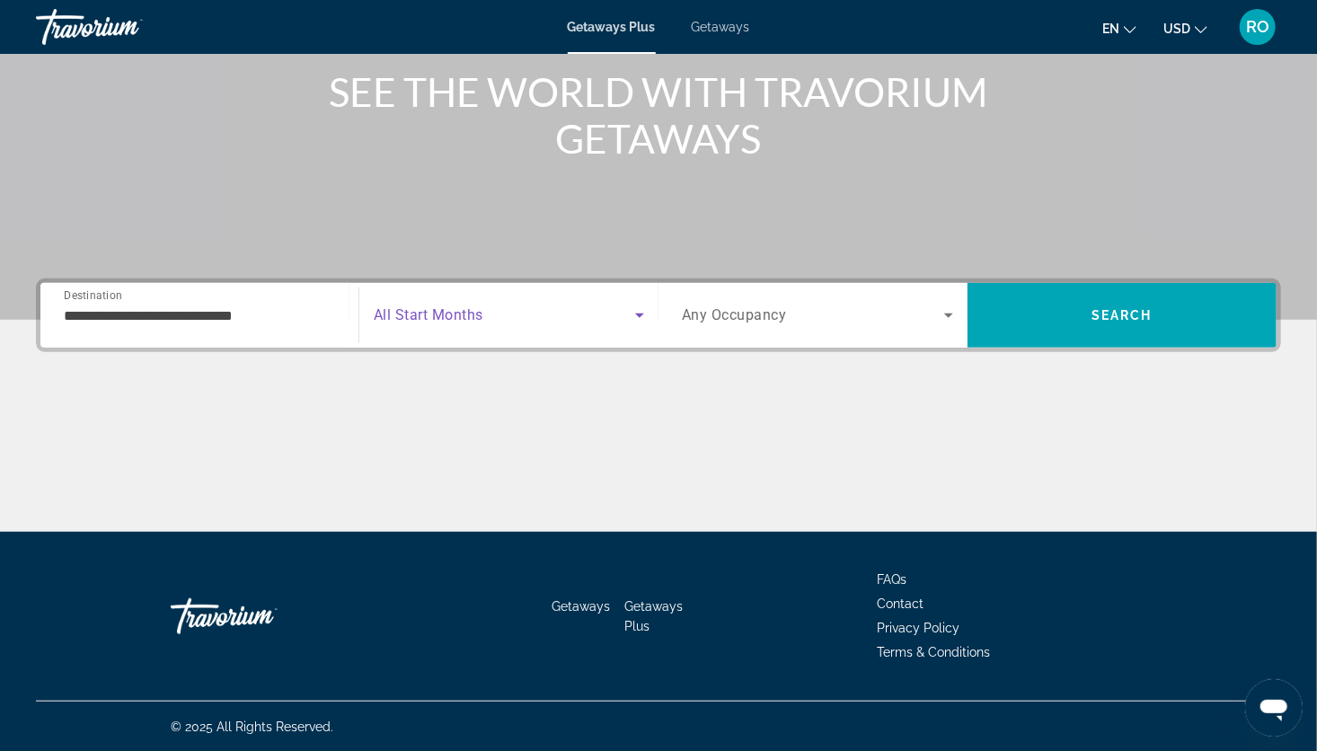
click at [490, 316] on span "Search widget" at bounding box center [504, 316] width 261 height 22
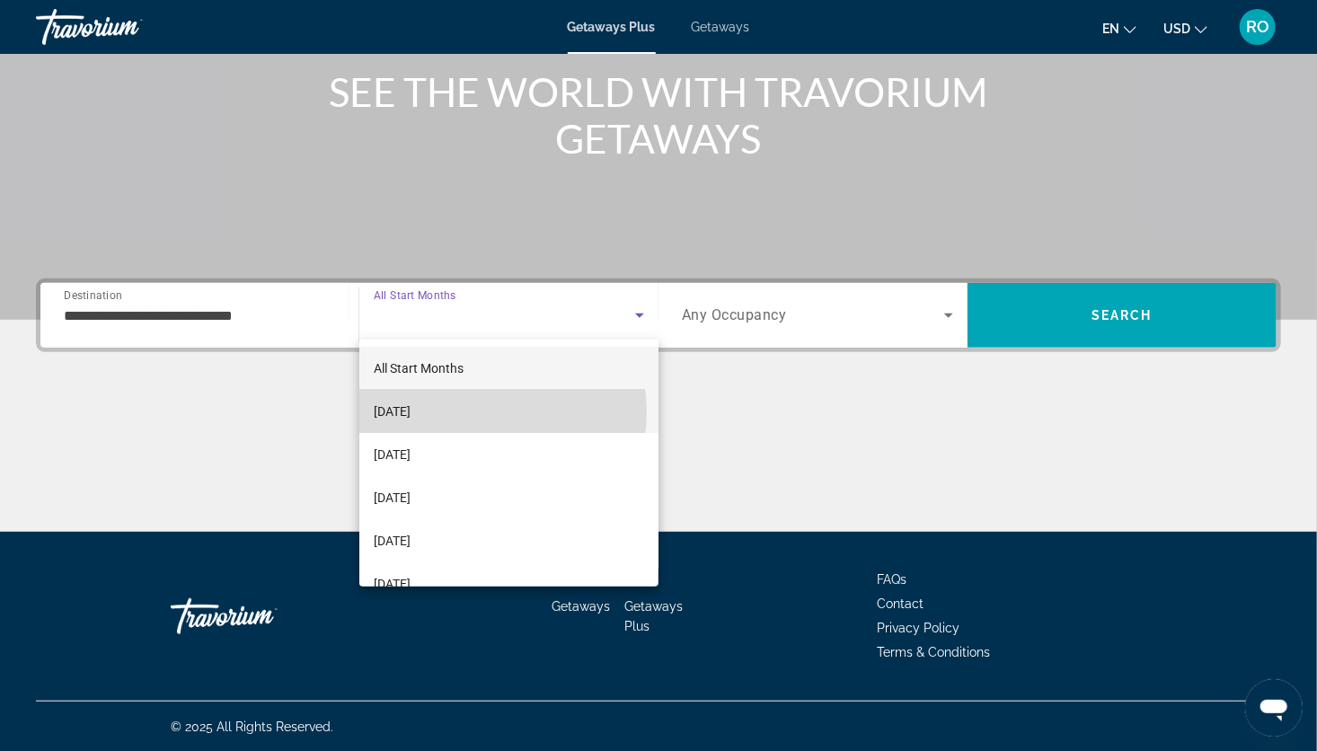
click at [483, 411] on mat-option "[DATE]" at bounding box center [508, 411] width 299 height 43
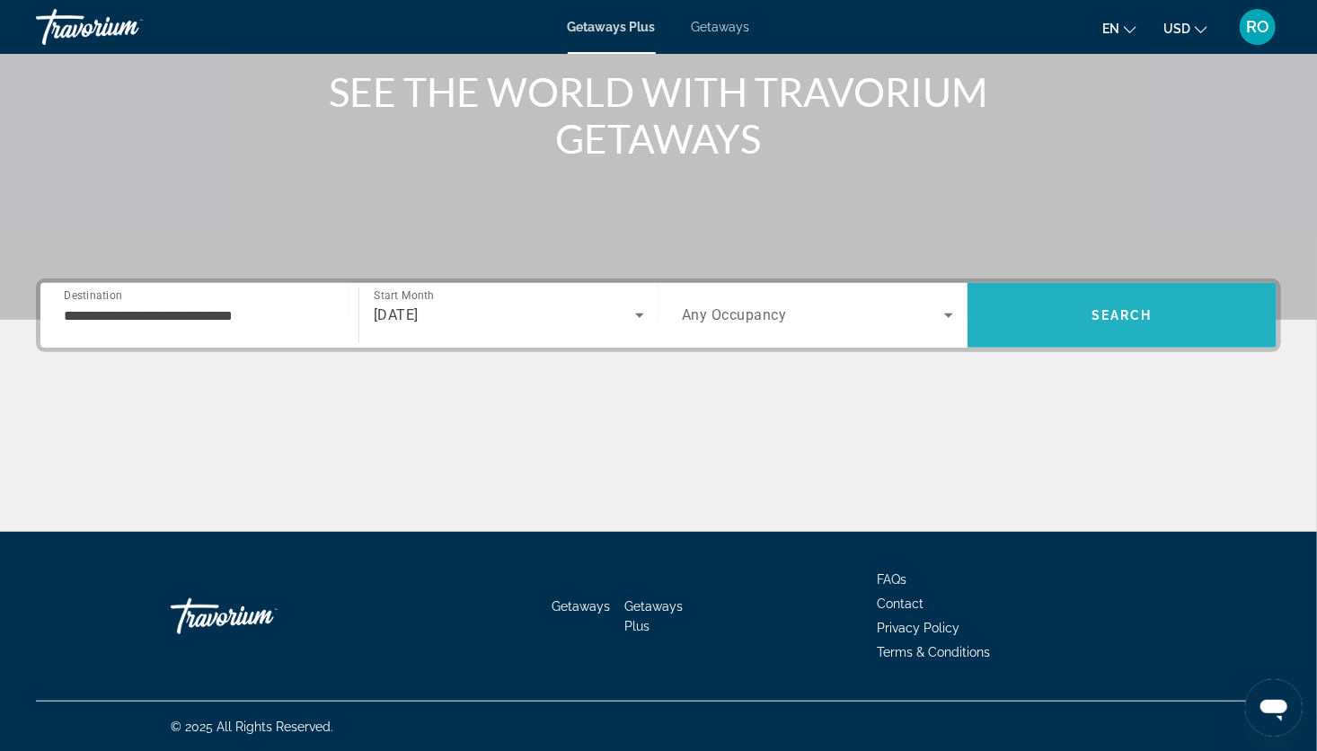
click at [1085, 316] on span "Search" at bounding box center [1122, 315] width 309 height 43
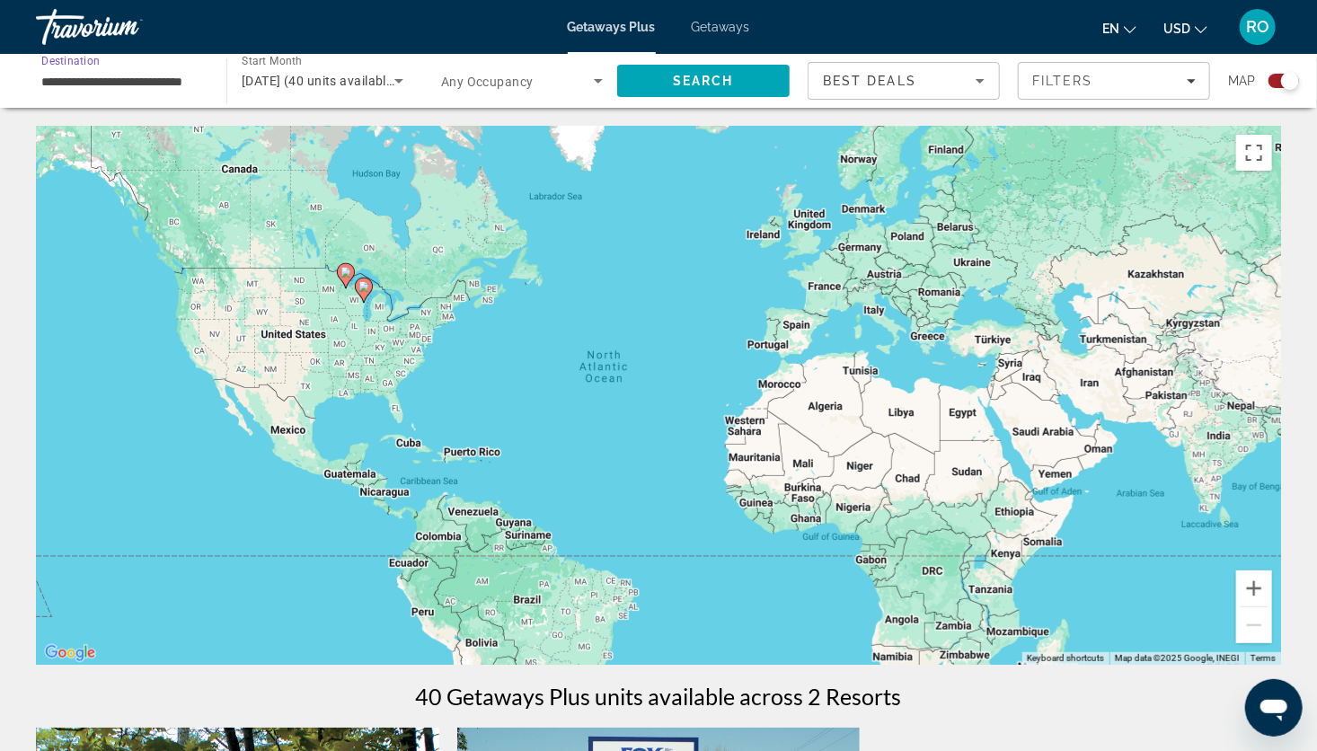
click at [150, 83] on input "**********" at bounding box center [122, 82] width 162 height 22
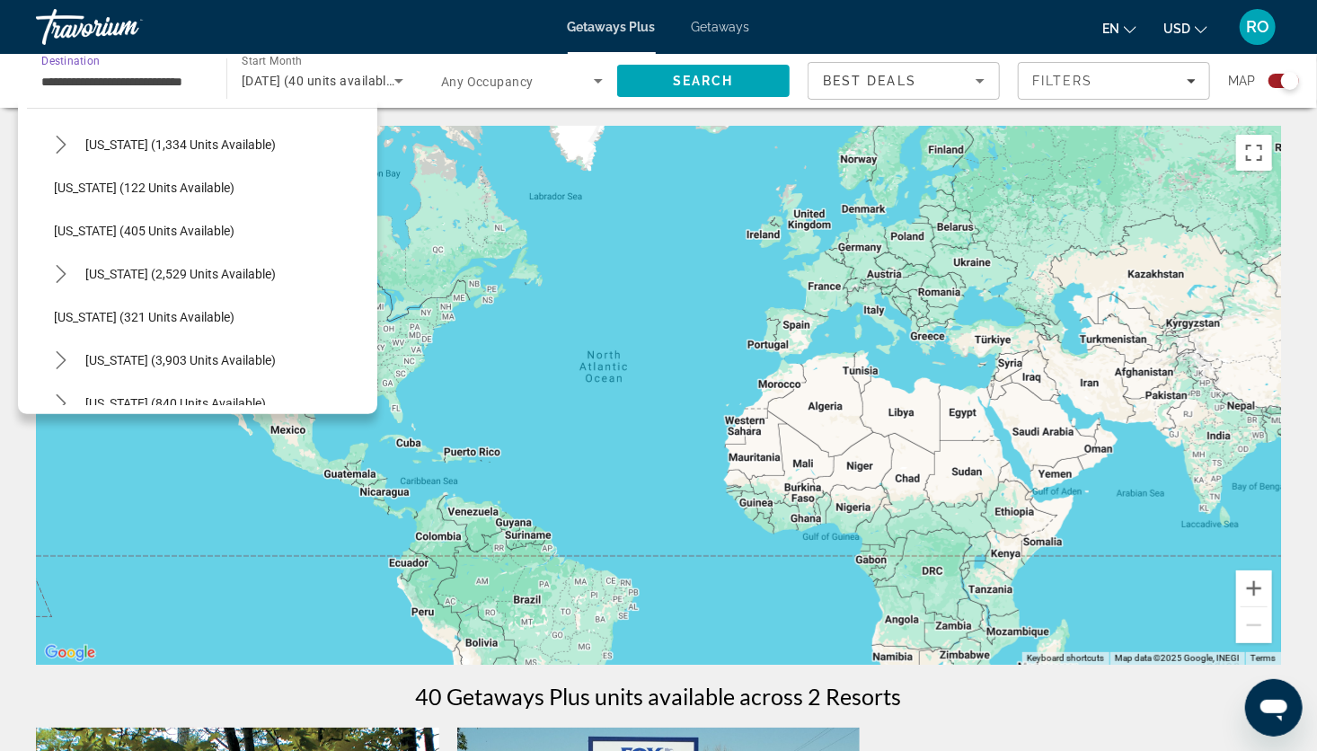
scroll to position [832, 0]
click at [105, 196] on span "Select destination: Michigan (122 units available)" at bounding box center [211, 187] width 332 height 43
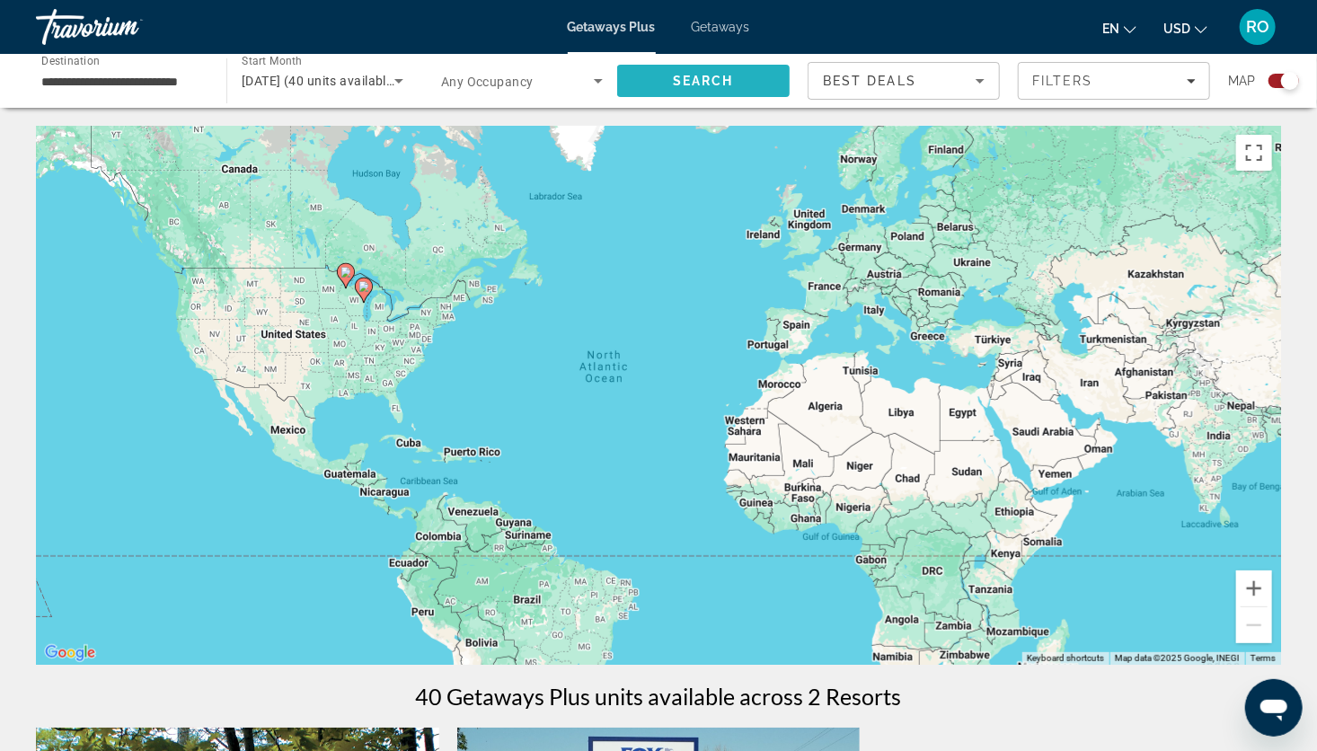
click at [680, 84] on span "Search" at bounding box center [703, 81] width 61 height 14
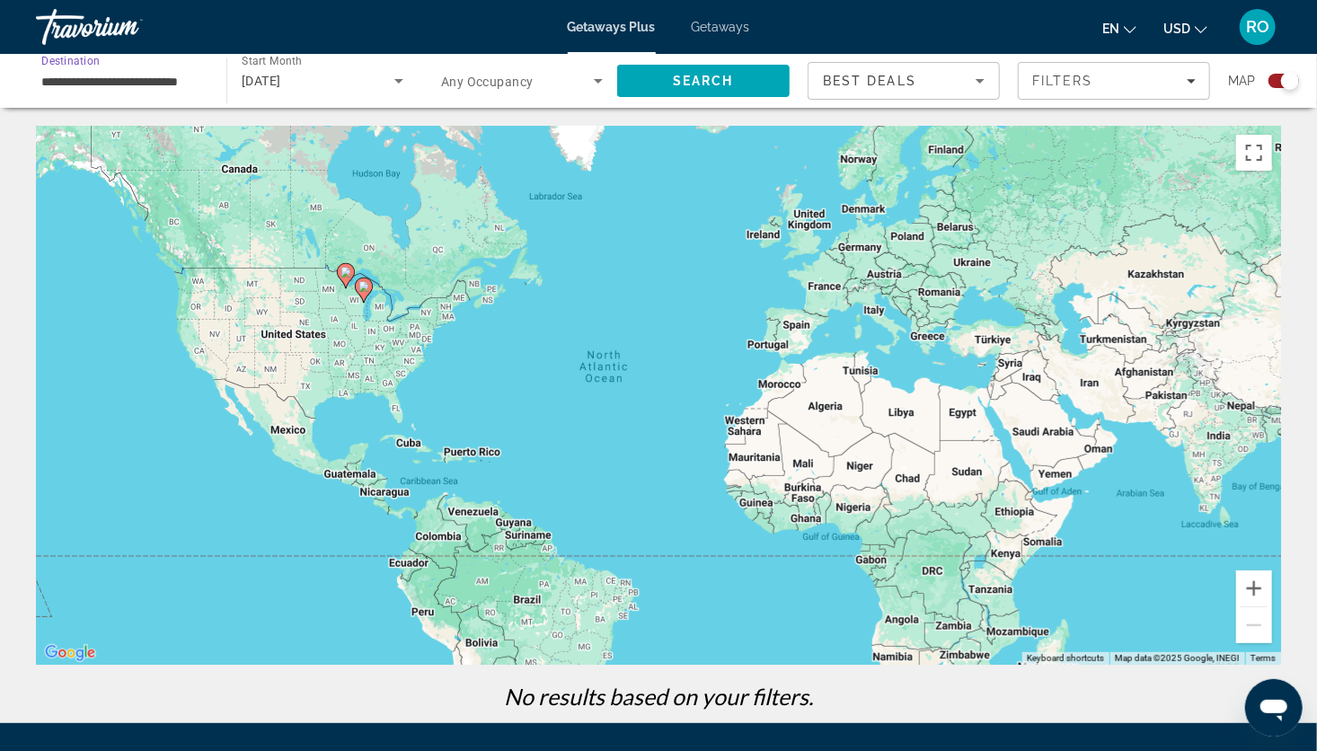
click at [142, 75] on input "**********" at bounding box center [122, 82] width 162 height 22
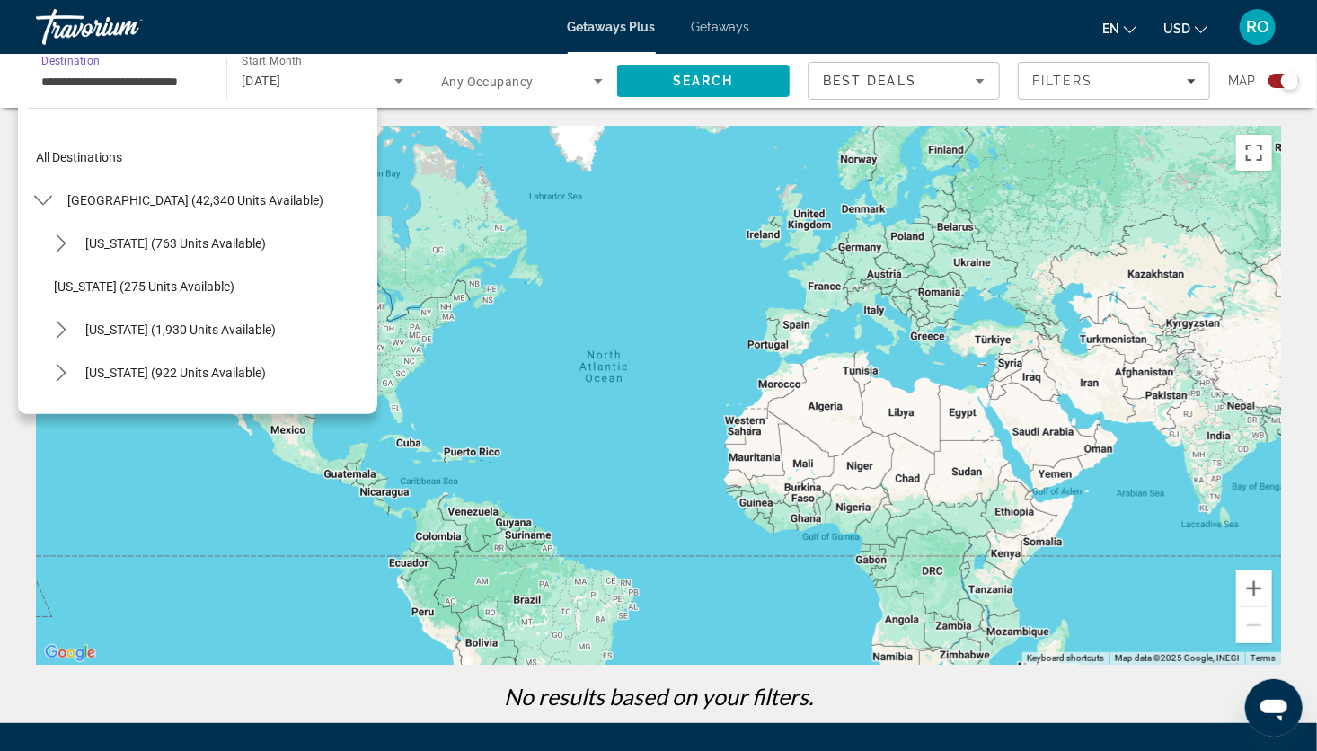
scroll to position [754, 0]
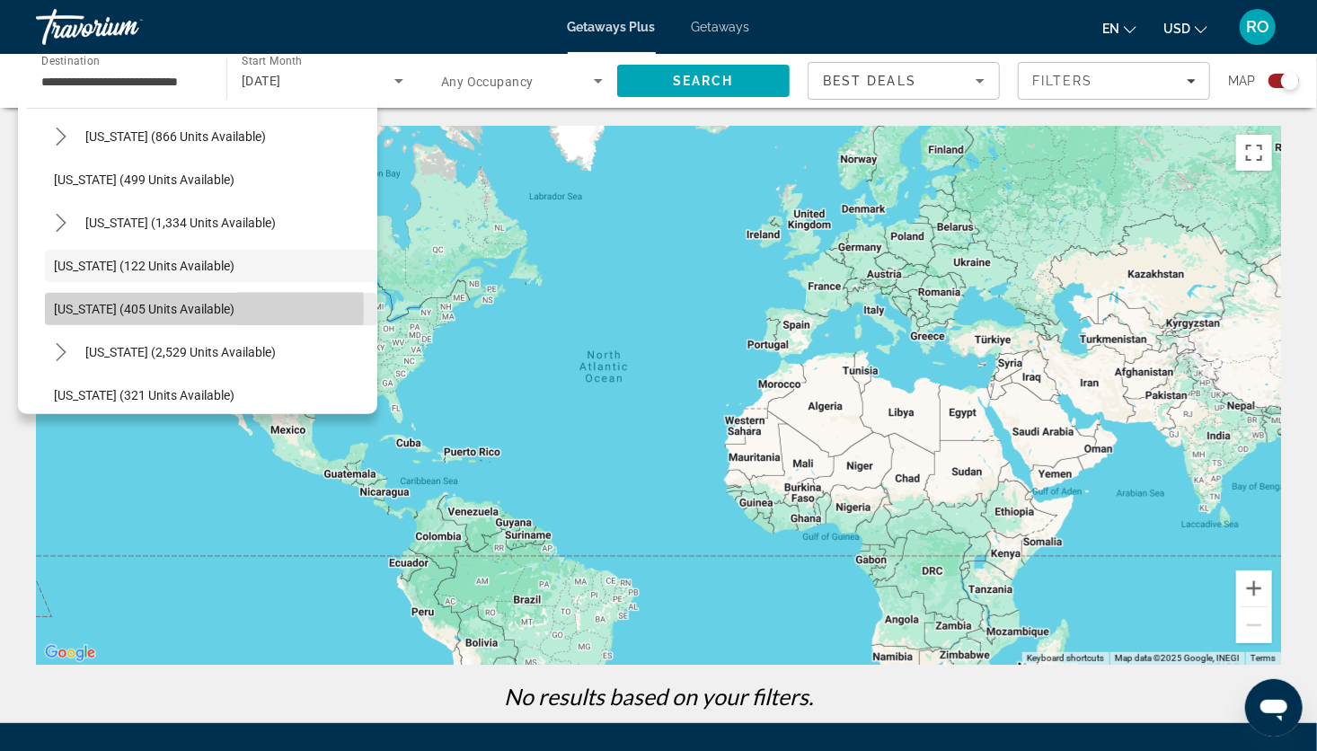
click at [72, 307] on span "[US_STATE] (405 units available)" at bounding box center [144, 309] width 181 height 14
type input "**********"
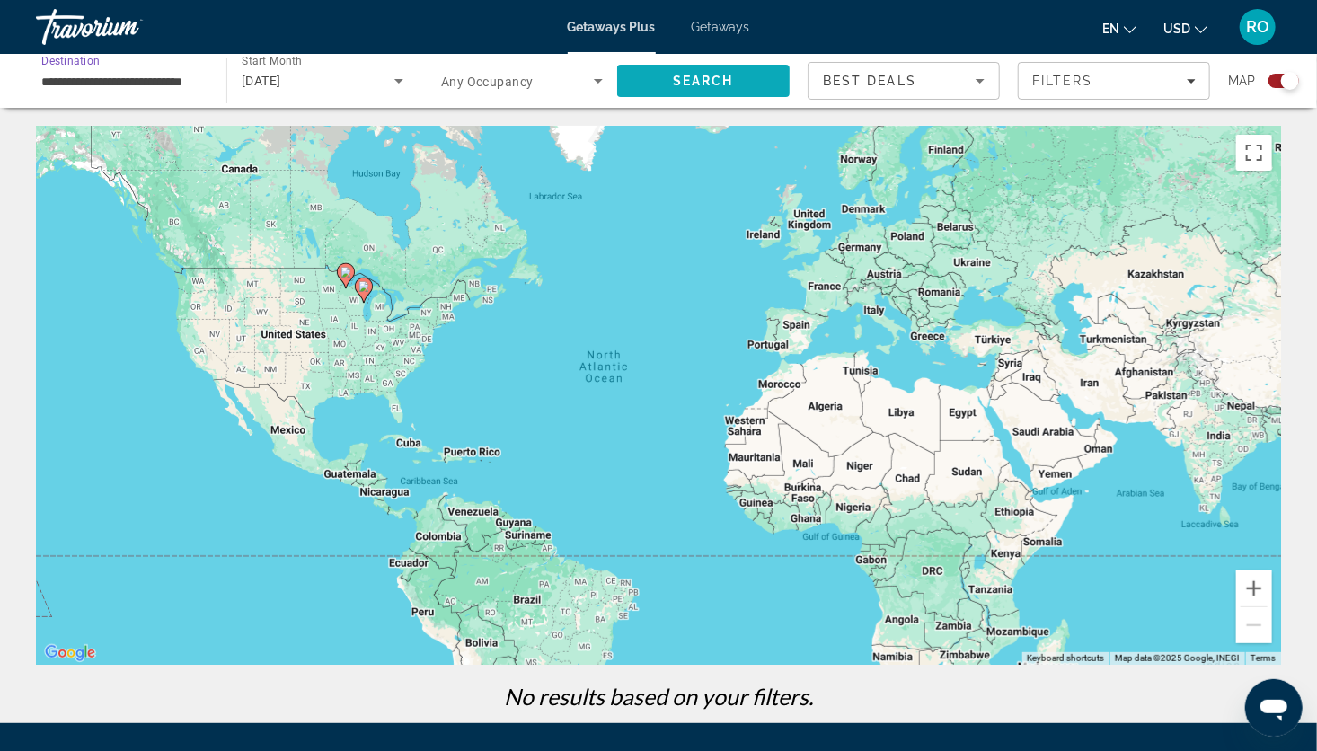
click at [715, 84] on span "Search" at bounding box center [703, 81] width 61 height 14
